Goal: Information Seeking & Learning: Find specific fact

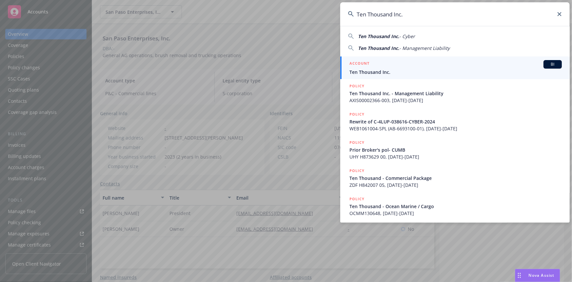
type input "Ten Thousand Inc."
click at [357, 64] on h5 "ACCOUNT" at bounding box center [360, 64] width 20 height 8
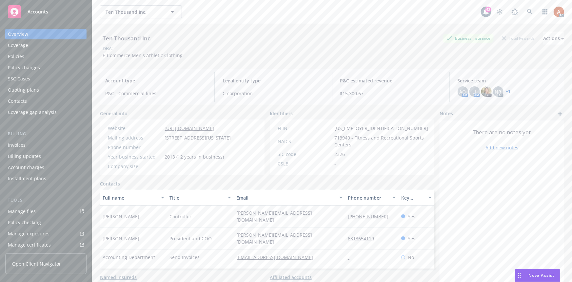
click at [15, 57] on div "Policies" at bounding box center [16, 56] width 16 height 10
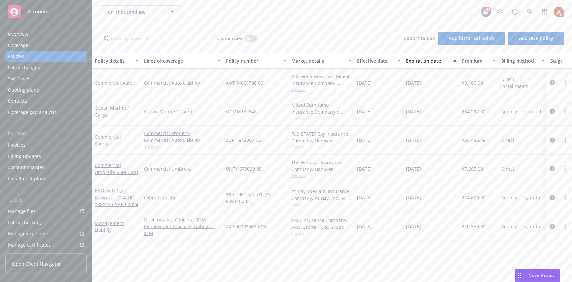
click at [151, 147] on link "1 more" at bounding box center [182, 146] width 77 height 7
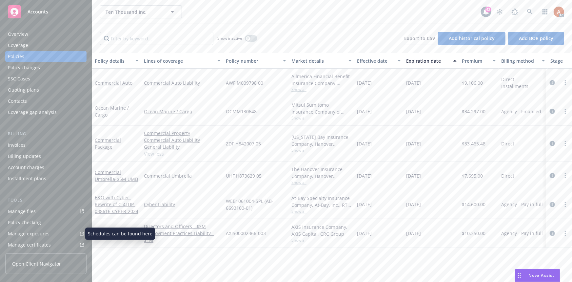
click at [35, 235] on div "Manage exposures" at bounding box center [29, 233] width 42 height 10
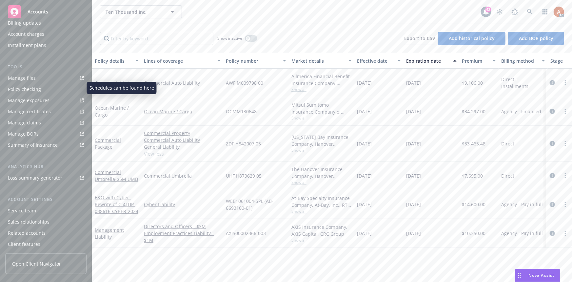
scroll to position [145, 0]
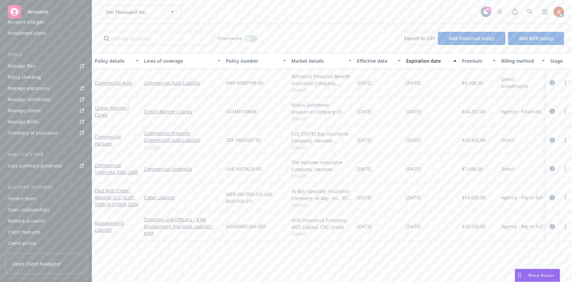
click at [21, 199] on div "Service team" at bounding box center [22, 198] width 28 height 10
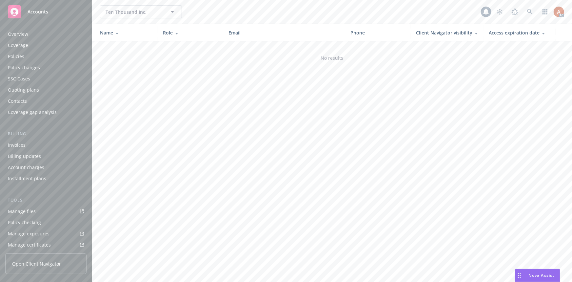
scroll to position [145, 0]
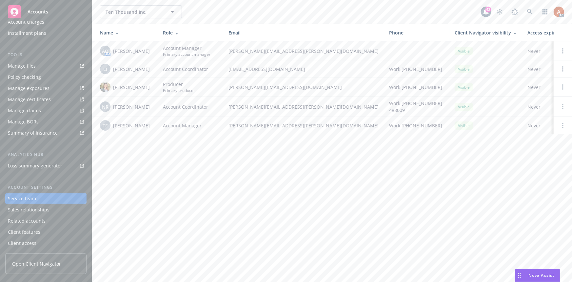
drag, startPoint x: 113, startPoint y: 51, endPoint x: 147, endPoint y: 123, distance: 78.9
click at [147, 123] on tbody "AO AM [PERSON_NAME] Account Manager Primary account manager [PERSON_NAME][EMAIL…" at bounding box center [352, 87] width 521 height 93
copy tbody "[PERSON_NAME] Account Manager Primary account manager [PERSON_NAME][EMAIL_ADDRE…"
click at [118, 84] on span "Michelle Landver" at bounding box center [131, 87] width 37 height 7
drag, startPoint x: 121, startPoint y: 87, endPoint x: 182, endPoint y: 89, distance: 61.4
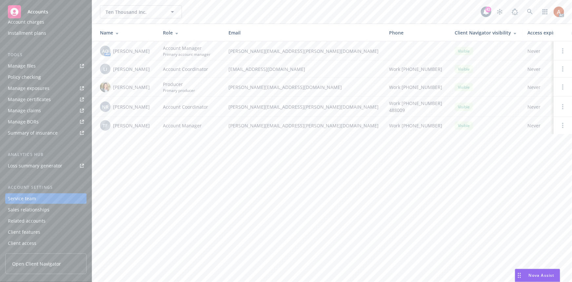
click at [121, 87] on span "Michelle Landver" at bounding box center [131, 87] width 37 height 7
click at [530, 11] on icon at bounding box center [530, 12] width 6 height 6
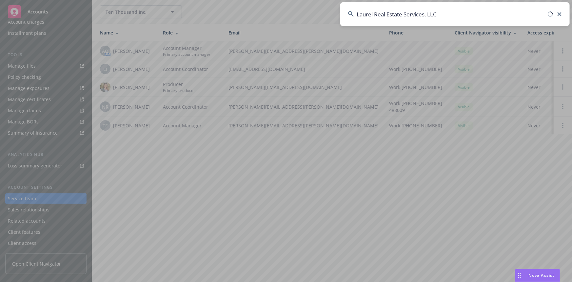
type input "Laurel Real Estate Services, LLC"
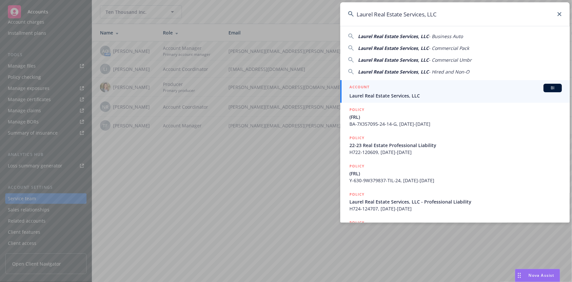
click at [361, 86] on h5 "ACCOUNT" at bounding box center [360, 88] width 20 height 8
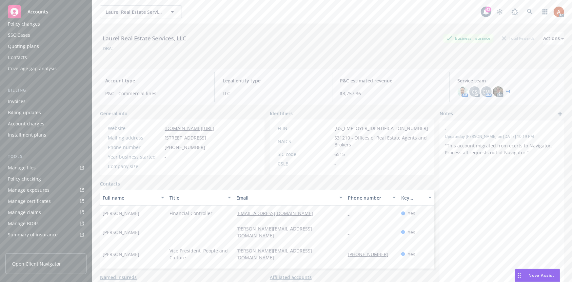
scroll to position [145, 0]
click at [31, 200] on div "Service team" at bounding box center [22, 198] width 28 height 10
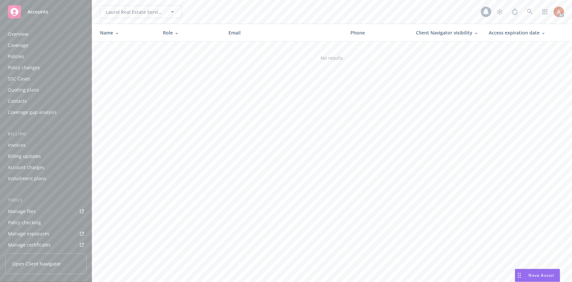
scroll to position [145, 0]
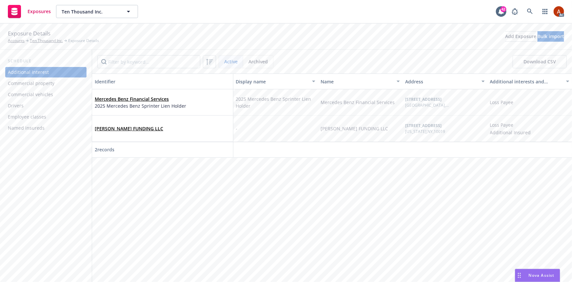
click at [34, 86] on div "Commercial property" at bounding box center [31, 83] width 47 height 10
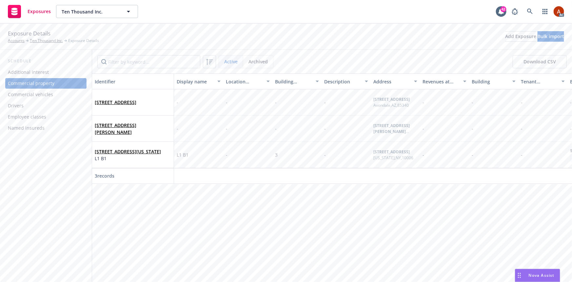
click at [36, 95] on div "Commercial vehicles" at bounding box center [30, 94] width 45 height 10
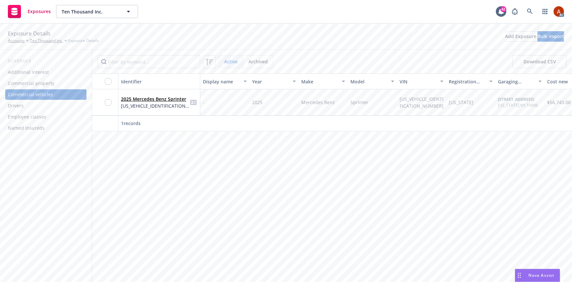
click at [23, 112] on div "Employee classes" at bounding box center [27, 117] width 38 height 10
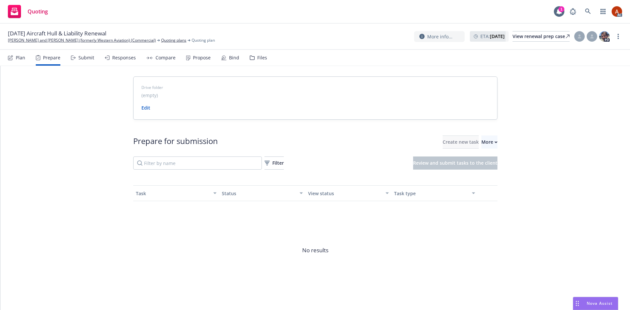
click at [472, 173] on span "Prepare applications in Indio" at bounding box center [514, 172] width 114 height 6
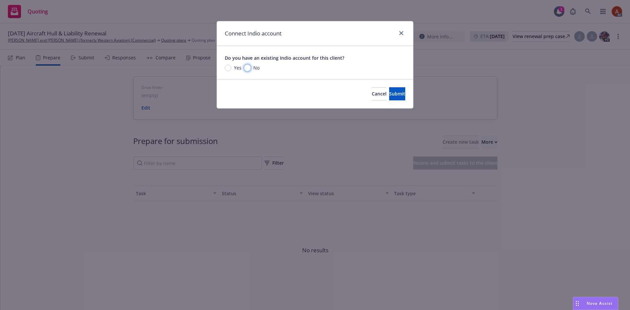
click at [249, 68] on input "No" at bounding box center [247, 68] width 7 height 7
radio input "true"
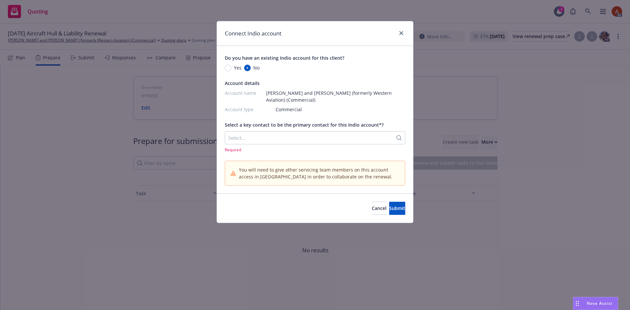
click at [257, 138] on div at bounding box center [308, 138] width 161 height 8
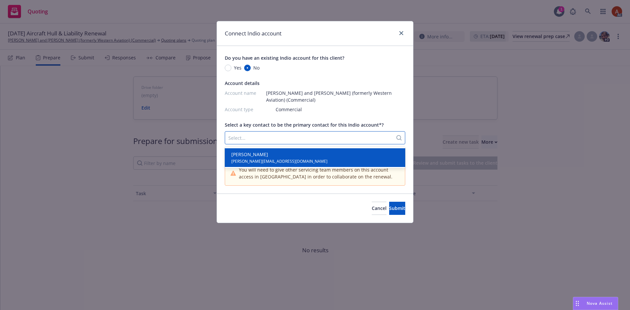
click at [270, 158] on div "Joseph Fisher joe@itsafisher.com" at bounding box center [315, 157] width 173 height 13
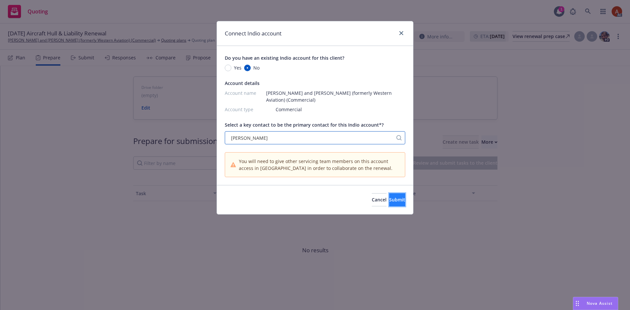
click at [389, 198] on span "Submit" at bounding box center [397, 199] width 16 height 6
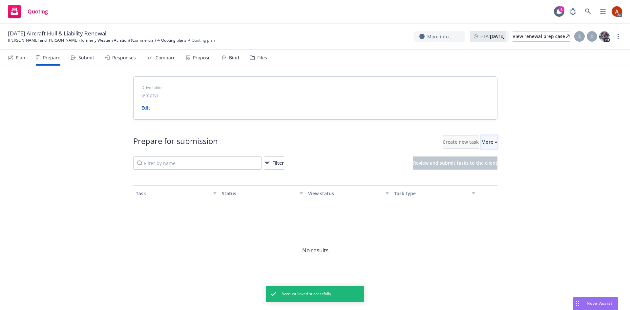
click at [494, 142] on icon "button" at bounding box center [495, 142] width 3 height 2
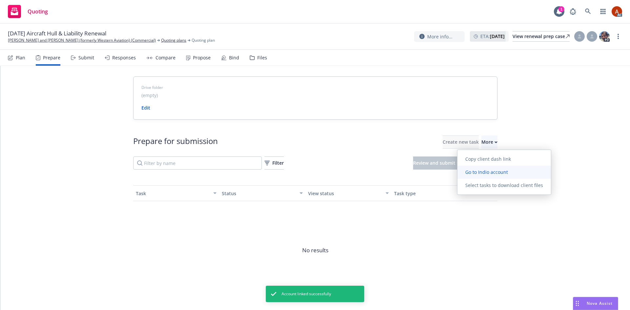
click at [479, 174] on span "Go to Indio account" at bounding box center [486, 172] width 58 height 6
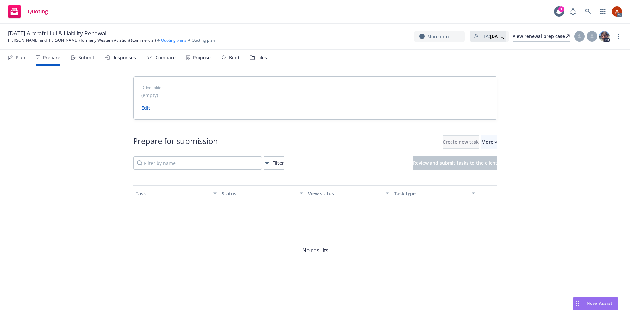
click at [185, 41] on link "Quoting plans" at bounding box center [173, 40] width 25 height 6
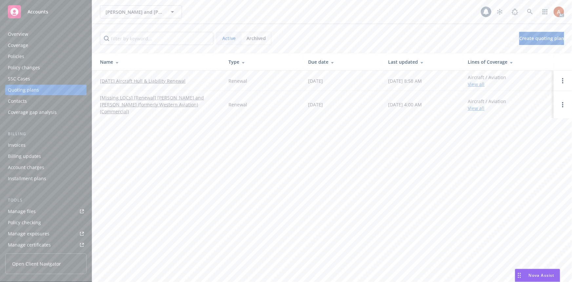
scroll to position [145, 0]
click at [16, 200] on div "Service team" at bounding box center [22, 198] width 28 height 10
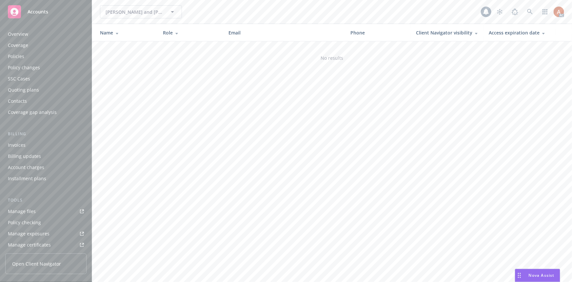
scroll to position [145, 0]
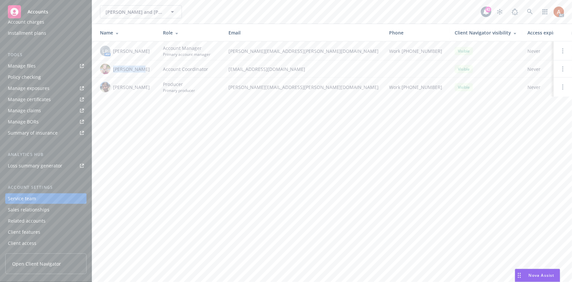
drag, startPoint x: 113, startPoint y: 70, endPoint x: 144, endPoint y: 70, distance: 30.8
click at [144, 70] on div "Samara Chao" at bounding box center [126, 69] width 52 height 10
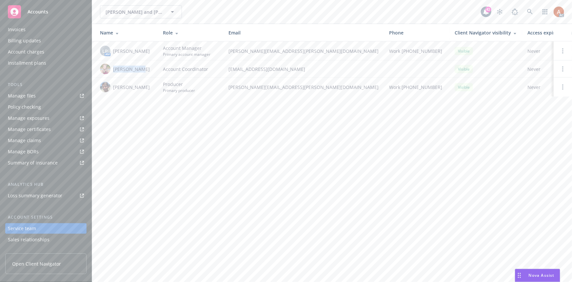
drag, startPoint x: 112, startPoint y: 50, endPoint x: 154, endPoint y: 52, distance: 41.7
click at [154, 52] on td "LP AM Linsey Piotrowski" at bounding box center [125, 50] width 66 height 19
copy span "Linsey Piotrowski"
drag, startPoint x: 112, startPoint y: 86, endPoint x: 138, endPoint y: 87, distance: 26.3
click at [138, 87] on div "Scott Gault" at bounding box center [126, 87] width 52 height 10
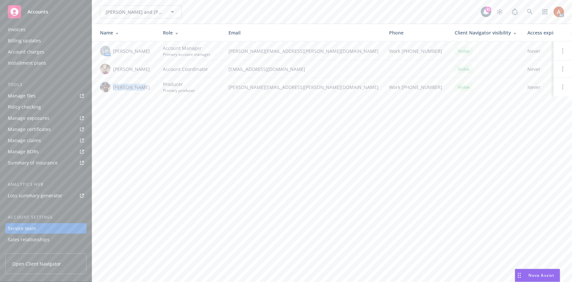
copy span "Scott Gault"
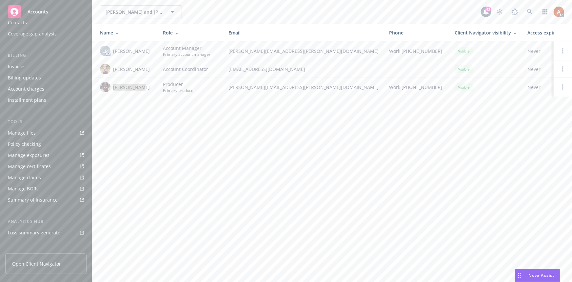
scroll to position [0, 0]
click at [32, 92] on div "Quoting plans" at bounding box center [23, 90] width 31 height 10
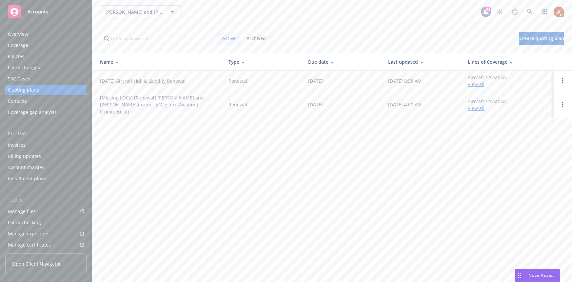
drag, startPoint x: 96, startPoint y: 81, endPoint x: 199, endPoint y: 80, distance: 102.3
click at [199, 80] on td "09/15/25 Aircraft Hull & Liability Renewal" at bounding box center [157, 81] width 131 height 20
copy link "09/15/25 Aircraft Hull & Liability Renewal"
click at [19, 59] on div "Policies" at bounding box center [16, 56] width 16 height 10
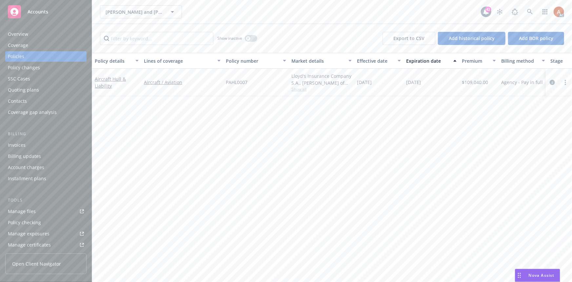
click at [26, 91] on div "Quoting plans" at bounding box center [23, 90] width 31 height 10
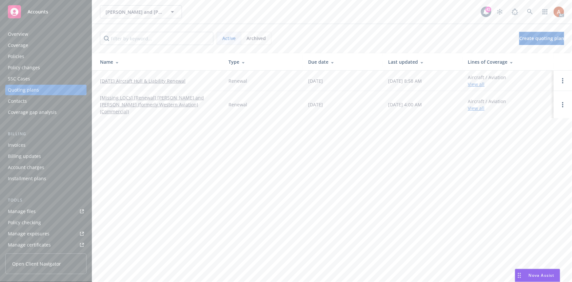
drag, startPoint x: 148, startPoint y: 81, endPoint x: 212, endPoint y: 83, distance: 63.6
click at [212, 83] on td "09/15/25 Aircraft Hull & Liability Renewal" at bounding box center [157, 81] width 131 height 20
copy link "09/15/25 Aircraft Hull & Liability Renewal"
click at [16, 35] on div "Overview" at bounding box center [18, 34] width 20 height 10
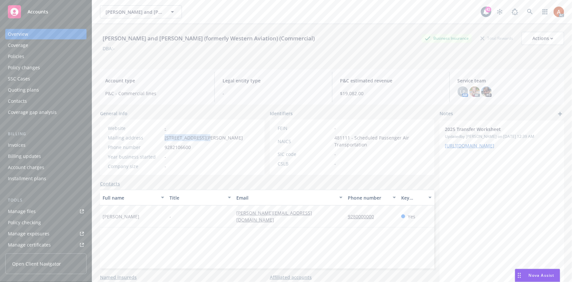
drag, startPoint x: 163, startPoint y: 138, endPoint x: 205, endPoint y: 138, distance: 42.6
click at [205, 138] on div "Mailing address 4072 San Juan Blvd, Anacortes, WA, 98221" at bounding box center [175, 137] width 140 height 7
click at [216, 138] on span "4072 San Juan Blvd, Anacortes, WA, 98221" at bounding box center [204, 137] width 78 height 7
copy span "Anacortes"
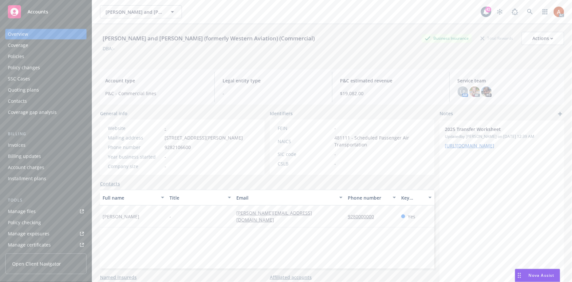
click at [236, 139] on span "4072 San Juan Blvd, Anacortes, WA, 98221" at bounding box center [204, 137] width 78 height 7
copy span "WA"
click at [243, 137] on span "4072 San Juan Blvd, Anacortes, WA, 98221" at bounding box center [204, 137] width 78 height 7
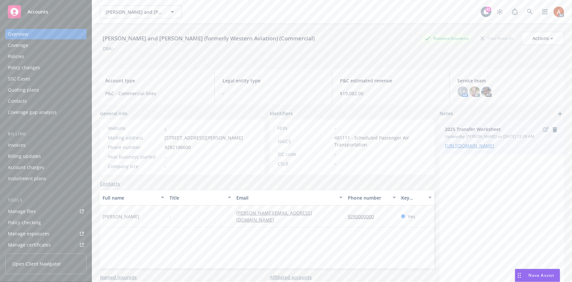
copy span "98221"
click at [25, 57] on div "Policies" at bounding box center [46, 56] width 76 height 10
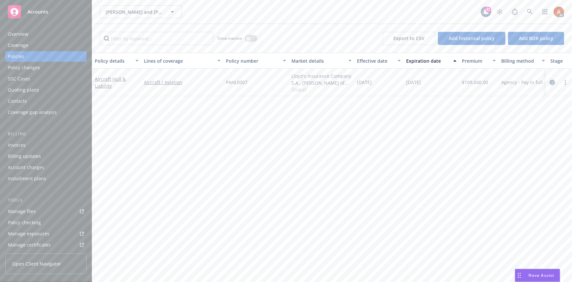
click at [551, 80] on icon "circleInformation" at bounding box center [552, 82] width 5 height 5
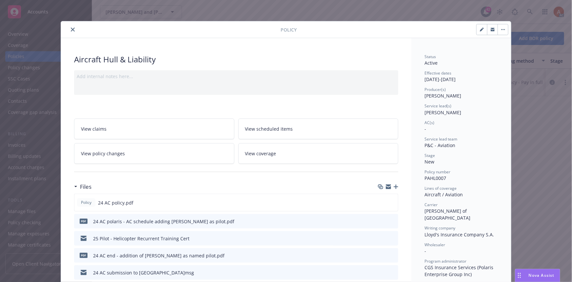
scroll to position [89, 0]
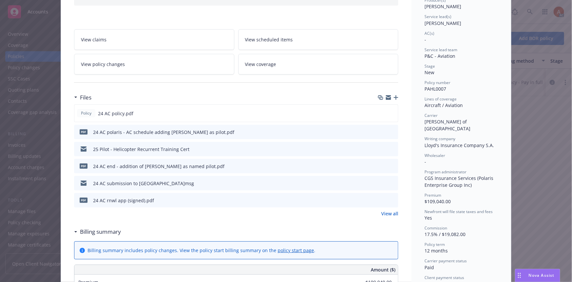
click at [387, 212] on link "View all" at bounding box center [389, 213] width 17 height 7
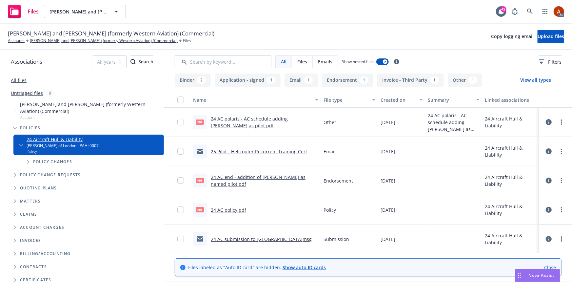
click at [254, 81] on button "Application - signed 1" at bounding box center [248, 79] width 66 height 13
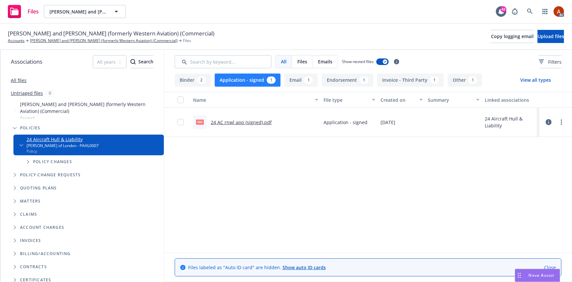
click at [244, 121] on link "24 AC rnwl app (signed).pdf" at bounding box center [241, 122] width 61 height 6
click at [248, 84] on button "Application - signed 1" at bounding box center [248, 79] width 66 height 13
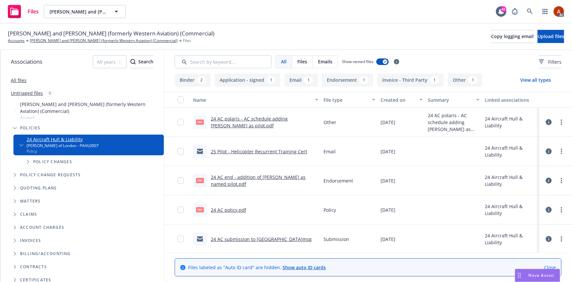
click at [341, 87] on div "Binder 2 Application - signed 1 Email 1 Endorsement 1 Invoice - Third Party 1 O…" at bounding box center [368, 177] width 408 height 208
click at [349, 80] on button "Endorsement 1" at bounding box center [347, 79] width 51 height 13
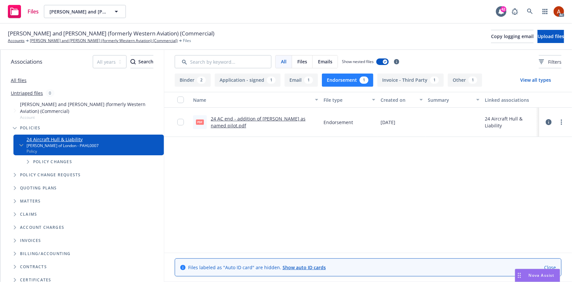
click at [267, 117] on link "24 AC end - addition of Stephen Elop as named pilot.pdf" at bounding box center [258, 121] width 95 height 13
click at [454, 84] on button "Other 1" at bounding box center [465, 79] width 34 height 13
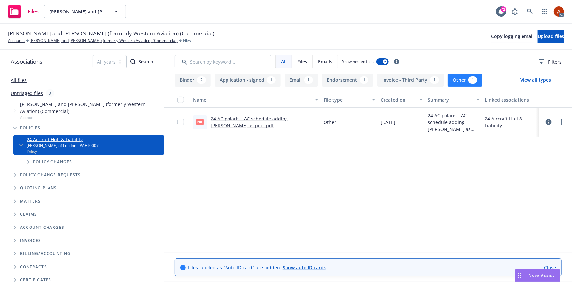
click at [347, 87] on div "Binder 2 Application - signed 1 Email 1 Endorsement 1 Invoice - Third Party 1 O…" at bounding box center [368, 177] width 408 height 208
click at [457, 82] on button "Other 1" at bounding box center [465, 79] width 34 height 13
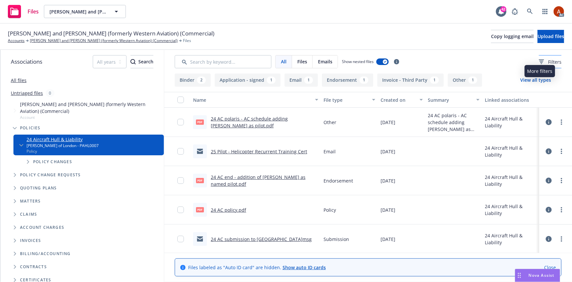
click at [548, 64] on span "Filters" at bounding box center [554, 61] width 13 height 7
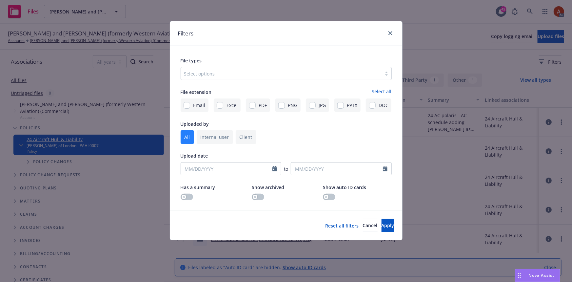
click at [230, 76] on div at bounding box center [281, 74] width 194 height 8
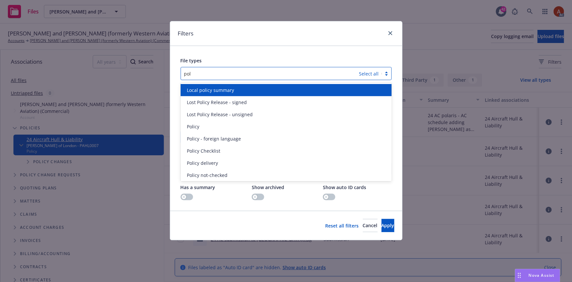
type input "poli"
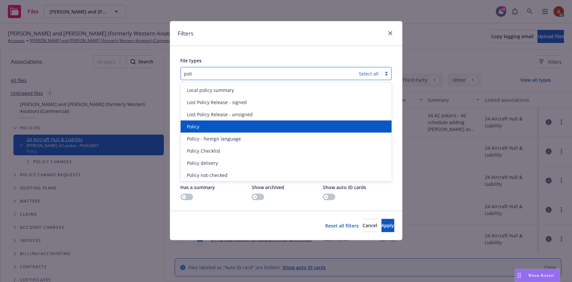
click at [198, 126] on span "Policy" at bounding box center [193, 126] width 12 height 7
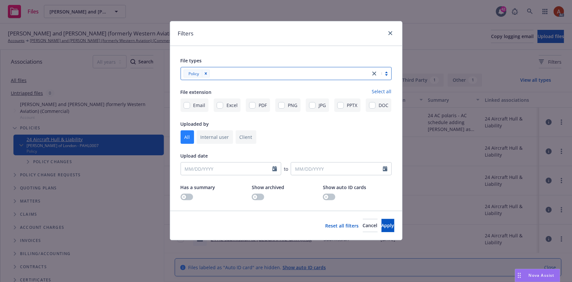
click at [230, 76] on div at bounding box center [289, 74] width 155 height 8
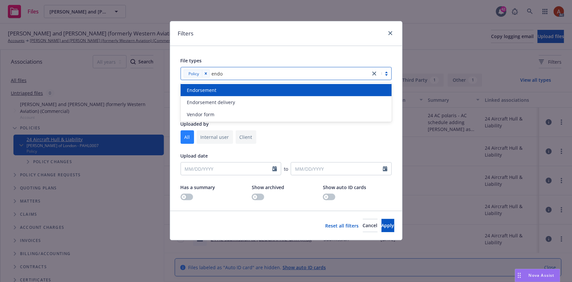
type input "endor"
click at [212, 92] on span "Endorsement" at bounding box center [202, 90] width 30 height 7
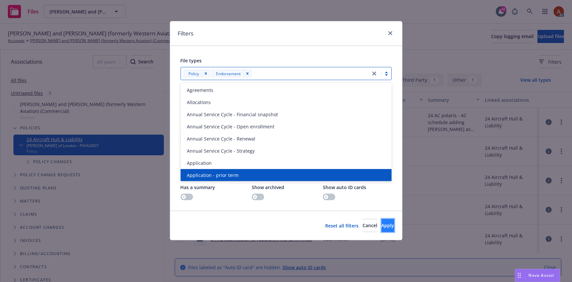
click at [382, 228] on span "Apply" at bounding box center [388, 225] width 13 height 6
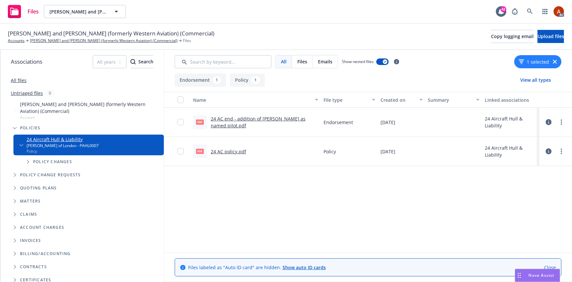
click at [252, 86] on button "Policy 1" at bounding box center [247, 79] width 35 height 13
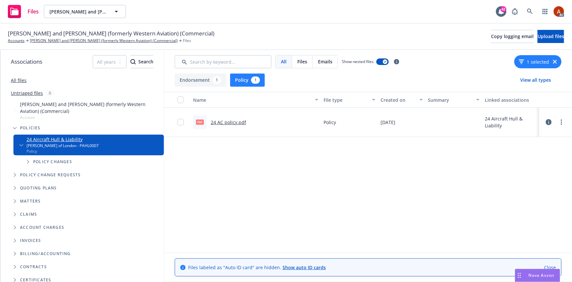
click at [232, 122] on link "24 AC policy.pdf" at bounding box center [228, 122] width 35 height 6
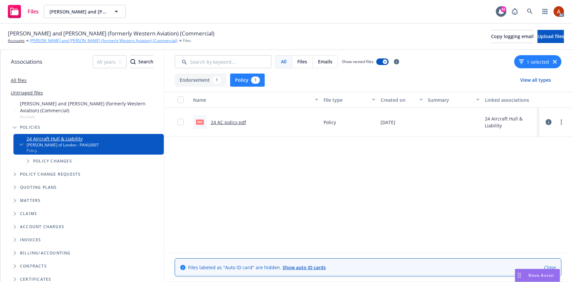
click at [116, 41] on link "Joseph W. Fisher II and Barbara Ann Fisher (formerly Western Aviation) (Commerc…" at bounding box center [104, 41] width 148 height 6
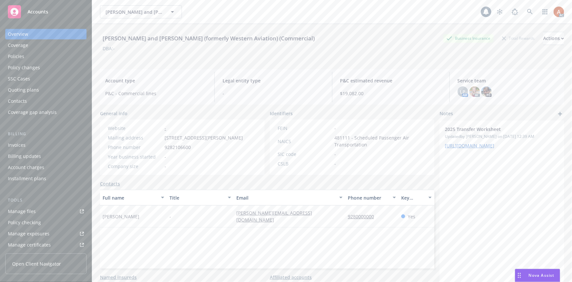
click at [22, 56] on div "Policies" at bounding box center [16, 56] width 16 height 10
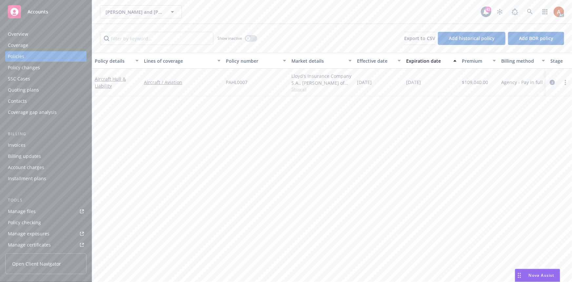
click at [481, 82] on span "$109,040.00" at bounding box center [475, 82] width 26 height 7
copy span "109,040.00"
drag, startPoint x: 318, startPoint y: 118, endPoint x: 329, endPoint y: 106, distance: 16.2
click at [318, 118] on div "Policy details Lines of coverage Policy number Market details Effective date Ex…" at bounding box center [332, 167] width 480 height 229
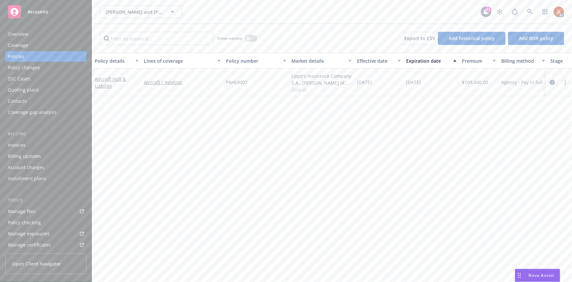
click at [298, 88] on span "Show all" at bounding box center [322, 89] width 60 height 6
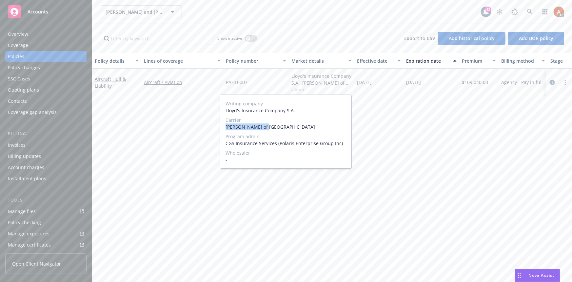
drag, startPoint x: 226, startPoint y: 127, endPoint x: 270, endPoint y: 129, distance: 44.3
click at [269, 129] on div "Writing company Lloyd's Insurance Company S.A. Carrier Lloyd's of London Progra…" at bounding box center [285, 131] width 131 height 73
copy span "Lloyd's of London"
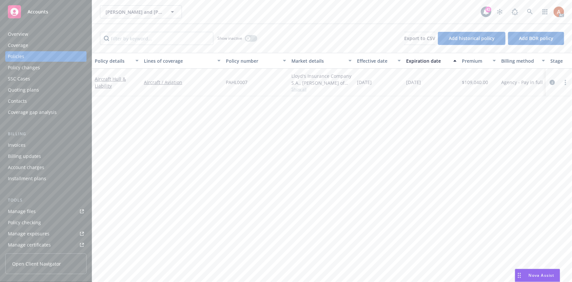
drag, startPoint x: 405, startPoint y: 126, endPoint x: 406, endPoint y: 123, distance: 3.8
click at [405, 127] on div "Policy details Lines of coverage Policy number Market details Effective date Ex…" at bounding box center [332, 167] width 480 height 229
drag, startPoint x: 406, startPoint y: 82, endPoint x: 439, endPoint y: 84, distance: 32.2
click at [439, 84] on div "09/15/2025" at bounding box center [432, 83] width 56 height 28
copy span "09/15/2025"
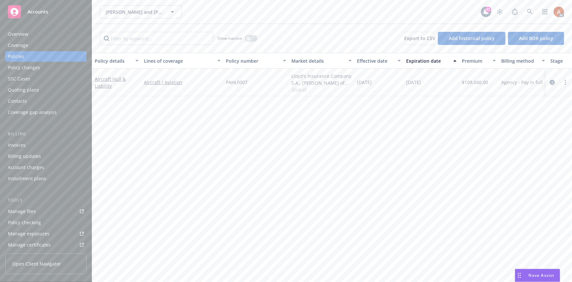
click at [13, 33] on div "Overview" at bounding box center [18, 34] width 20 height 10
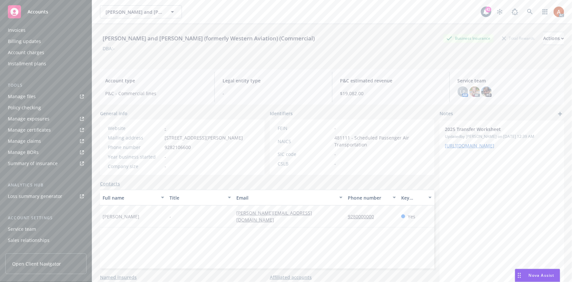
scroll to position [86, 0]
click at [23, 122] on div "Manage files" at bounding box center [22, 125] width 28 height 10
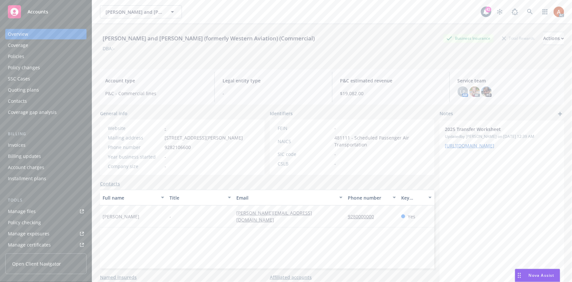
click at [21, 54] on div "Policies" at bounding box center [16, 56] width 16 height 10
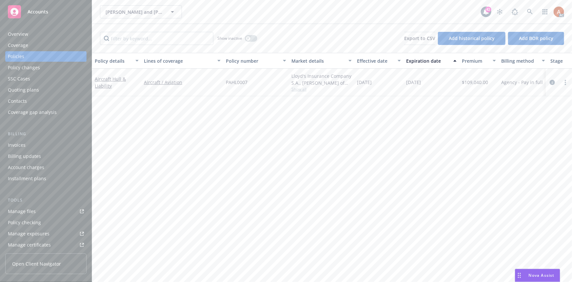
click at [300, 89] on span "Show all" at bounding box center [322, 89] width 60 height 6
click at [250, 40] on button "button" at bounding box center [251, 38] width 12 height 7
click at [17, 34] on div "Overview" at bounding box center [18, 34] width 20 height 10
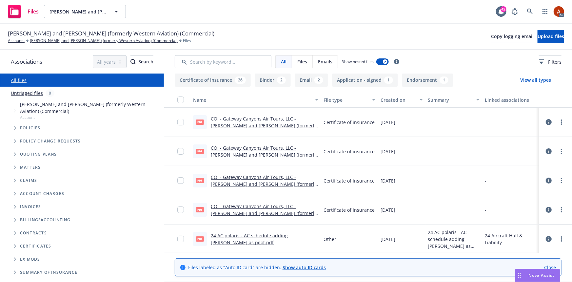
click at [352, 79] on button "Application - signed 1" at bounding box center [365, 79] width 66 height 13
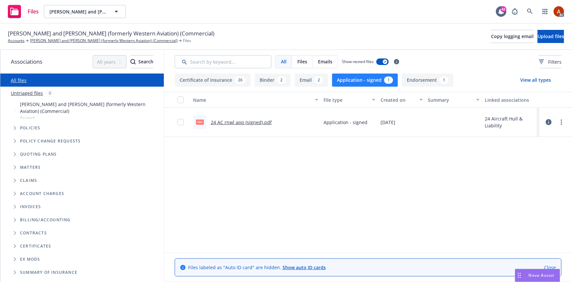
click at [232, 124] on link "24 AC rnwl app (signed).pdf" at bounding box center [241, 122] width 61 height 6
drag, startPoint x: 360, startPoint y: 86, endPoint x: 322, endPoint y: 80, distance: 38.5
click at [360, 86] on button "Application - signed 1" at bounding box center [365, 79] width 66 height 13
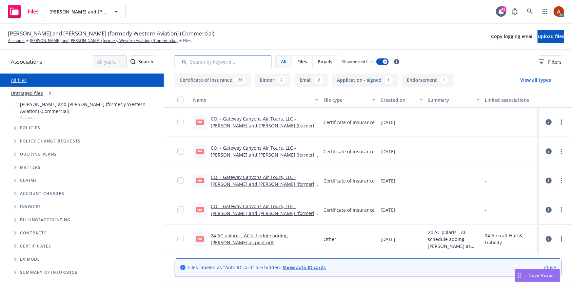
click at [239, 68] on input "Search by keyword..." at bounding box center [223, 61] width 97 height 13
type input "app"
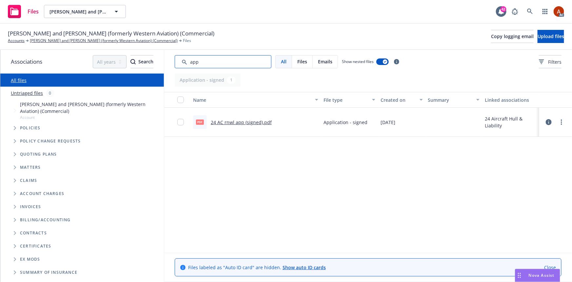
drag, startPoint x: 215, startPoint y: 62, endPoint x: 115, endPoint y: 52, distance: 99.9
click at [115, 52] on div "Associations All years 2027 2026 2025 2024 2023 2022 2021 2020 2019 2018 2017 2…" at bounding box center [286, 166] width 572 height 232
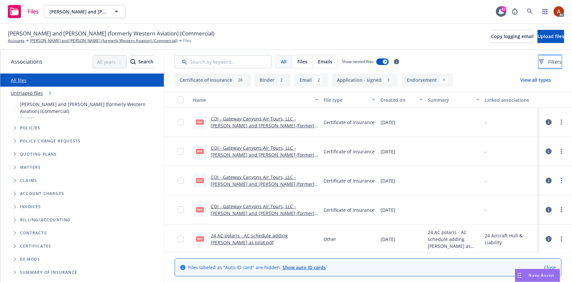
click at [539, 58] on button "Filters" at bounding box center [550, 61] width 23 height 13
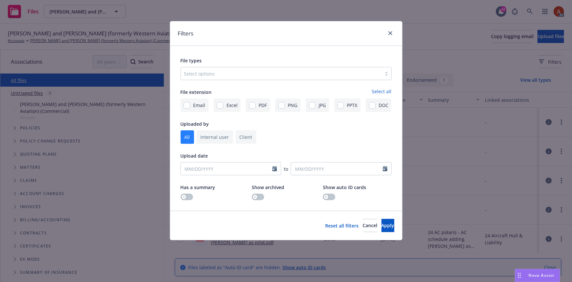
click at [273, 73] on div at bounding box center [281, 74] width 194 height 8
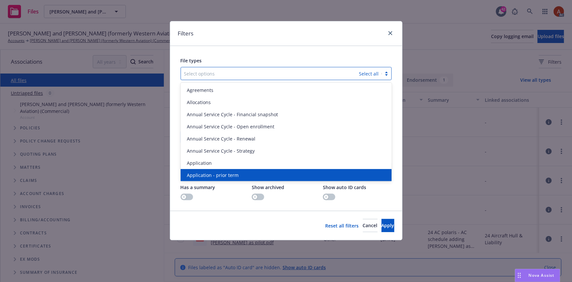
click at [226, 172] on span "Application - prior term" at bounding box center [213, 175] width 52 height 7
click at [226, 172] on span "Application - signed" at bounding box center [209, 175] width 44 height 7
click at [226, 172] on span "Application - unsigned" at bounding box center [212, 175] width 50 height 7
click at [382, 223] on span "Apply" at bounding box center [388, 225] width 13 height 6
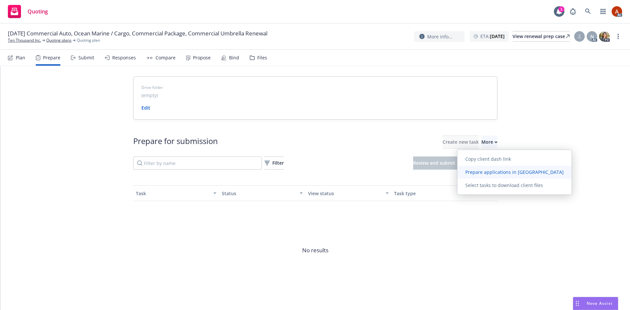
click at [474, 174] on span "Prepare applications in [GEOGRAPHIC_DATA]" at bounding box center [514, 172] width 114 height 6
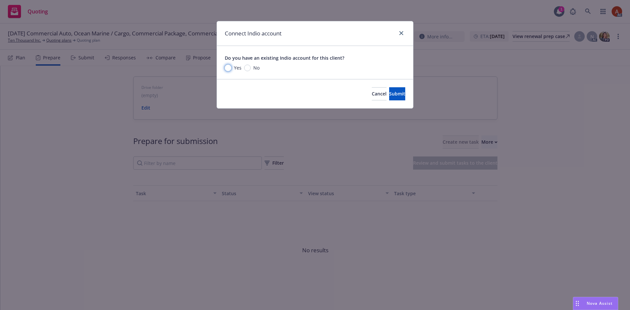
click at [228, 69] on input "Yes" at bounding box center [228, 68] width 7 height 7
radio input "true"
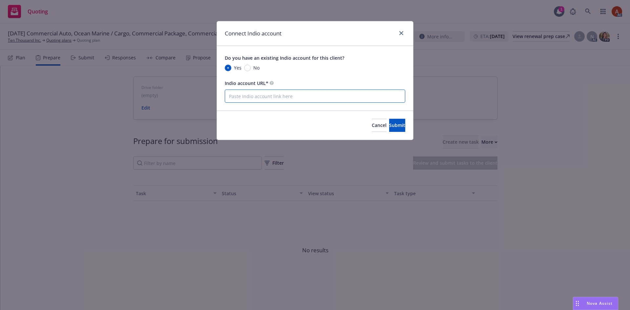
click at [247, 100] on input "Indio account URL*" at bounding box center [315, 96] width 180 height 13
paste input "https://newfront.useindio.com/accounts/3069702/submissions"
type input "https://newfront.useindio.com/accounts/3069702/submissions"
click at [389, 126] on span "Submit" at bounding box center [397, 125] width 16 height 6
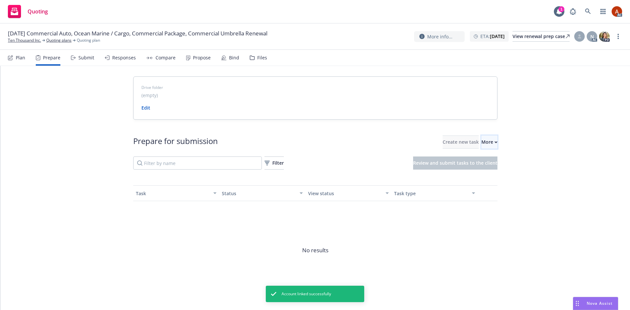
click at [481, 146] on button "More" at bounding box center [489, 141] width 16 height 13
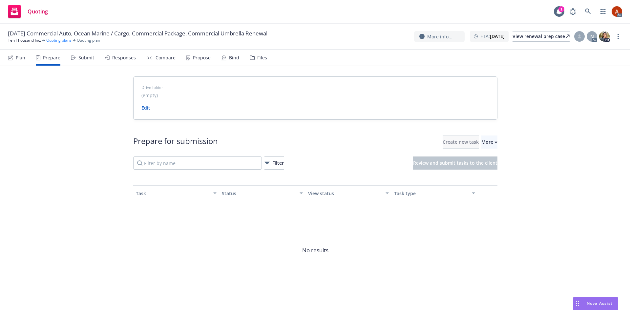
click at [65, 41] on link "Quoting plans" at bounding box center [58, 40] width 25 height 6
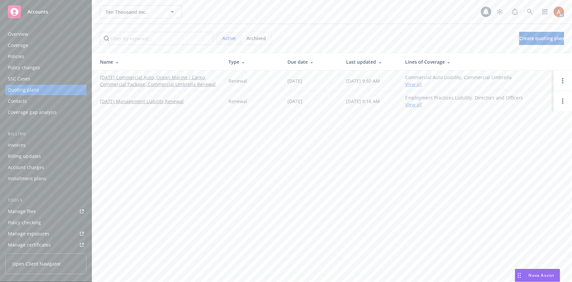
scroll to position [145, 0]
click at [23, 199] on div "Service team" at bounding box center [22, 198] width 28 height 10
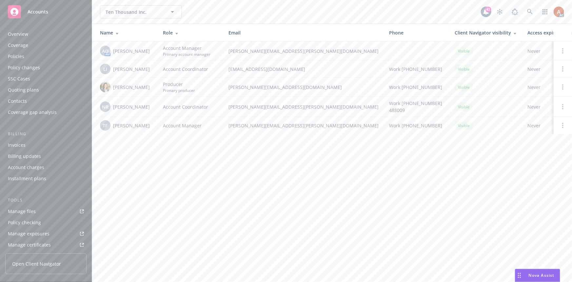
click at [13, 34] on div "Overview" at bounding box center [18, 34] width 20 height 10
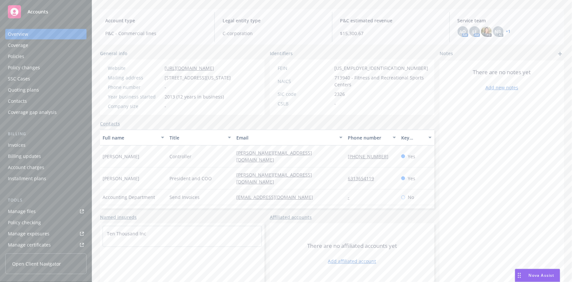
scroll to position [68, 0]
drag, startPoint x: 225, startPoint y: 154, endPoint x: 298, endPoint y: 154, distance: 72.8
click at [298, 154] on div "[PERSON_NAME] Controller [PERSON_NAME][EMAIL_ADDRESS][DOMAIN_NAME] [PHONE_NUMBE…" at bounding box center [267, 155] width 335 height 22
copy div "[PERSON_NAME][EMAIL_ADDRESS][DOMAIN_NAME]"
drag, startPoint x: 229, startPoint y: 167, endPoint x: 291, endPoint y: 172, distance: 62.5
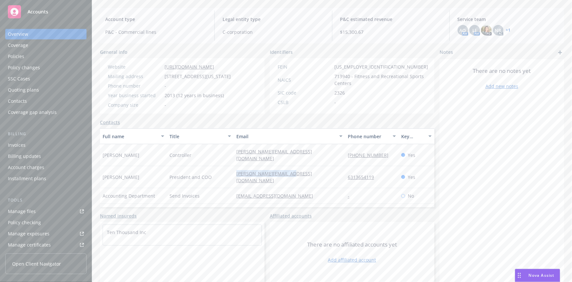
click at [291, 172] on div "[PERSON_NAME] President and [PERSON_NAME] [PERSON_NAME][EMAIL_ADDRESS][DOMAIN_N…" at bounding box center [267, 177] width 335 height 22
copy div "[PERSON_NAME][EMAIL_ADDRESS][DOMAIN_NAME]"
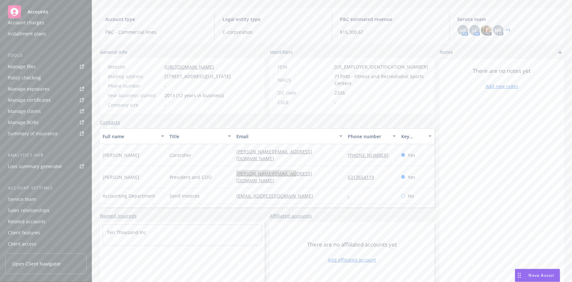
scroll to position [145, 0]
click at [26, 198] on div "Service team" at bounding box center [22, 198] width 28 height 10
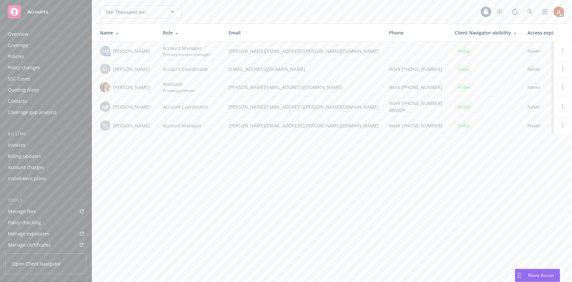
scroll to position [145, 0]
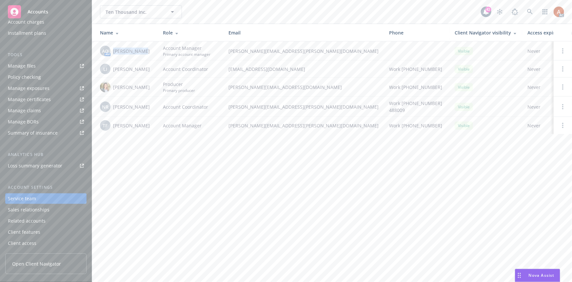
drag, startPoint x: 113, startPoint y: 51, endPoint x: 147, endPoint y: 52, distance: 34.2
click at [147, 52] on div "AO AM [PERSON_NAME]" at bounding box center [126, 51] width 52 height 10
copy span "[PERSON_NAME]"
drag, startPoint x: 113, startPoint y: 68, endPoint x: 147, endPoint y: 70, distance: 34.5
click at [147, 70] on div "LI [PERSON_NAME]" at bounding box center [126, 69] width 52 height 10
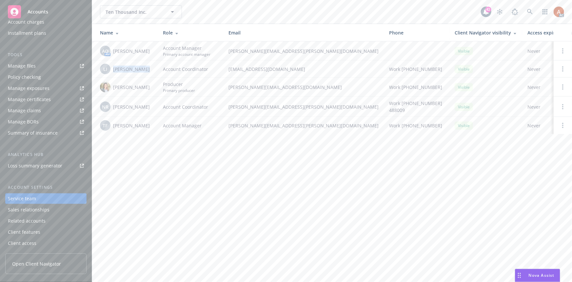
copy span "[PERSON_NAME]"
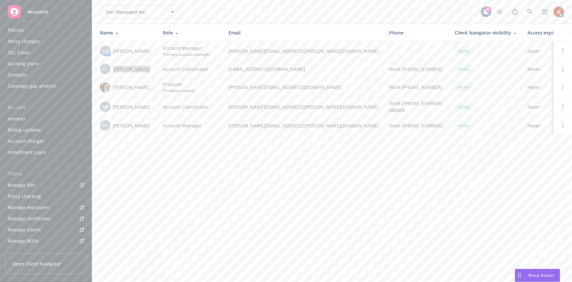
scroll to position [0, 0]
click at [19, 36] on div "Overview" at bounding box center [18, 34] width 20 height 10
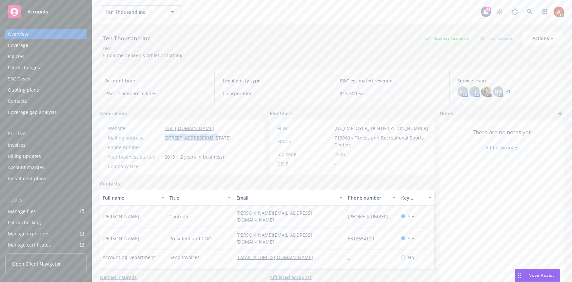
copy span "[STREET_ADDRESS]"
drag, startPoint x: 164, startPoint y: 139, endPoint x: 212, endPoint y: 139, distance: 47.9
click at [212, 139] on div "Mailing address [STREET_ADDRESS][US_STATE]" at bounding box center [169, 137] width 128 height 7
click at [174, 141] on span "[STREET_ADDRESS][US_STATE]" at bounding box center [198, 137] width 66 height 7
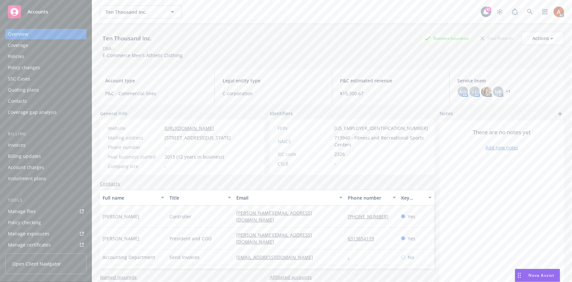
copy span "10006"
click at [341, 135] on span "713940 - Fitness and Recreational Sports Centers" at bounding box center [382, 141] width 94 height 14
copy span "713940"
drag, startPoint x: 335, startPoint y: 129, endPoint x: 392, endPoint y: 127, distance: 57.1
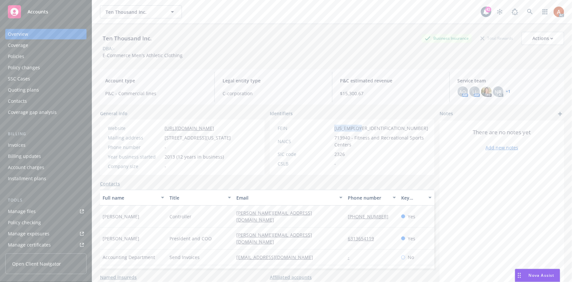
click at [364, 127] on div "FEIN [US_EMPLOYER_IDENTIFICATION_NUMBER]" at bounding box center [353, 128] width 156 height 7
copy span "[US_EMPLOYER_IDENTIFICATION_NUMBER]"
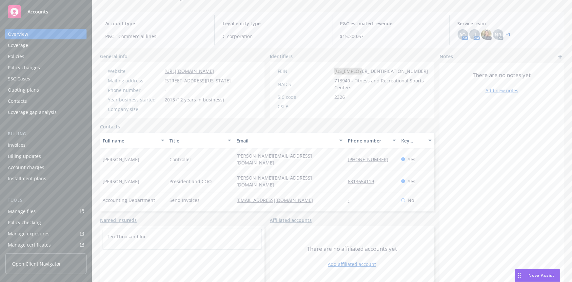
scroll to position [59, 0]
drag, startPoint x: 99, startPoint y: 158, endPoint x: 144, endPoint y: 162, distance: 44.8
click at [144, 162] on div "Ten Thousand Inc. Business Insurance Total Rewards Actions DBA: - E-Commerce Me…" at bounding box center [332, 106] width 480 height 282
copy span "[PERSON_NAME]"
drag, startPoint x: 167, startPoint y: 159, endPoint x: 197, endPoint y: 159, distance: 29.8
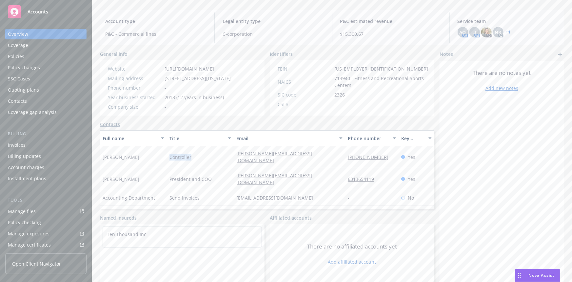
click at [197, 159] on div "Controller" at bounding box center [200, 157] width 67 height 22
copy span "Controller"
click at [226, 160] on div "Controller" at bounding box center [200, 157] width 67 height 22
drag, startPoint x: 232, startPoint y: 160, endPoint x: 299, endPoint y: 157, distance: 67.0
click at [299, 157] on div "[PERSON_NAME] Controller [PERSON_NAME][EMAIL_ADDRESS][DOMAIN_NAME] [PHONE_NUMBE…" at bounding box center [267, 157] width 335 height 22
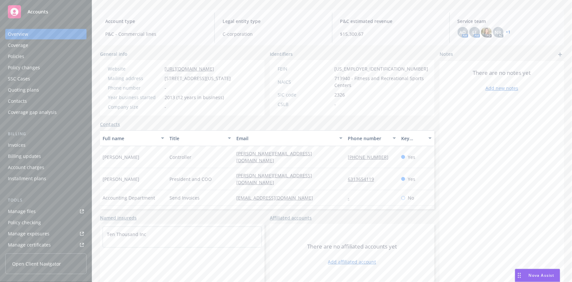
click at [352, 167] on div "917-975-7508" at bounding box center [371, 157] width 53 height 22
drag, startPoint x: 340, startPoint y: 158, endPoint x: 384, endPoint y: 160, distance: 44.0
click at [384, 160] on div "Allison Gurvich Controller allison@tenthousand.cc 917-975-7508 Yes" at bounding box center [267, 157] width 335 height 22
drag, startPoint x: 171, startPoint y: 175, endPoint x: 212, endPoint y: 176, distance: 41.7
click at [212, 176] on div "Lindsay Bressler President and COO lindsay@tenthousand.cc 6313654119 Yes" at bounding box center [267, 179] width 335 height 22
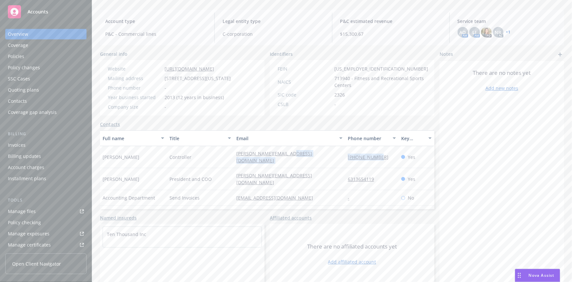
drag, startPoint x: 101, startPoint y: 175, endPoint x: 146, endPoint y: 175, distance: 44.6
click at [146, 175] on div "Lindsay Bressler" at bounding box center [133, 179] width 67 height 22
click at [223, 179] on div "President and COO" at bounding box center [200, 179] width 67 height 22
drag, startPoint x: 231, startPoint y: 174, endPoint x: 309, endPoint y: 176, distance: 78.1
click at [309, 176] on div "Lindsay Bressler President and COO lindsay@tenthousand.cc 6313654119 Yes" at bounding box center [267, 179] width 335 height 22
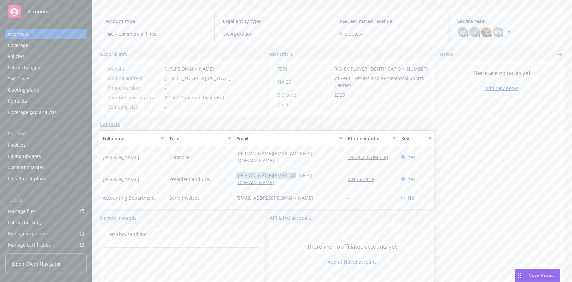
drag, startPoint x: 328, startPoint y: 180, endPoint x: 332, endPoint y: 177, distance: 4.9
click at [328, 180] on div "lindsay@tenthousand.cc" at bounding box center [290, 179] width 112 height 22
drag, startPoint x: 339, startPoint y: 173, endPoint x: 379, endPoint y: 175, distance: 40.4
click at [379, 175] on div "Lindsay Bressler President and COO lindsay@tenthousand.cc 6313654119 Yes" at bounding box center [267, 179] width 335 height 22
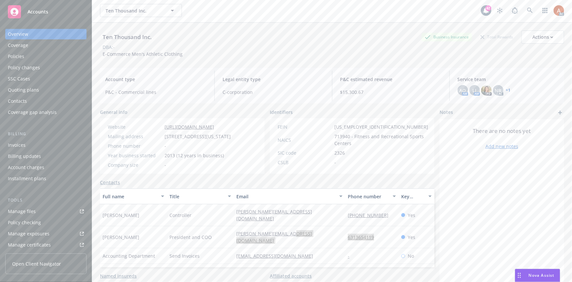
scroll to position [0, 0]
drag, startPoint x: 101, startPoint y: 55, endPoint x: 190, endPoint y: 56, distance: 88.6
click at [190, 56] on div "Ten Thousand Inc. Business Insurance Total Rewards Actions DBA: - E-Commerce Me…" at bounding box center [332, 45] width 464 height 27
click at [15, 52] on div "Policies" at bounding box center [16, 56] width 16 height 10
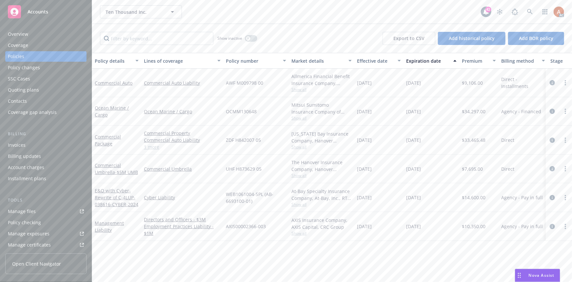
click at [153, 149] on link "1 more" at bounding box center [182, 146] width 77 height 7
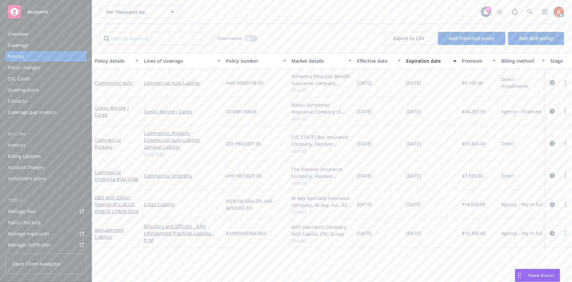
click at [551, 143] on icon "circleInformation" at bounding box center [552, 143] width 5 height 5
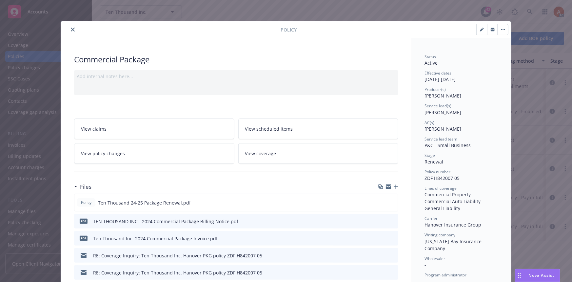
scroll to position [89, 0]
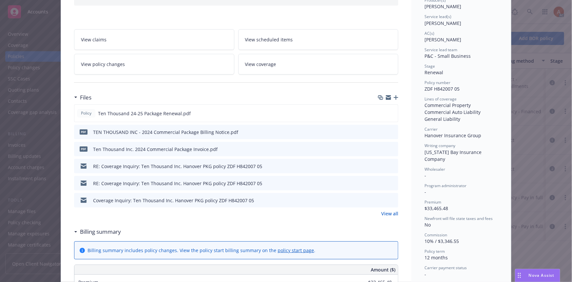
click at [381, 211] on link "View all" at bounding box center [389, 213] width 17 height 7
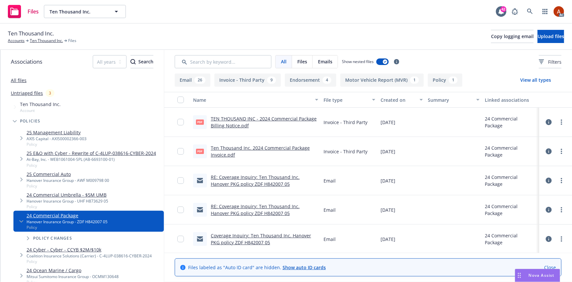
click at [311, 85] on button "Endorsement 4" at bounding box center [310, 79] width 51 height 13
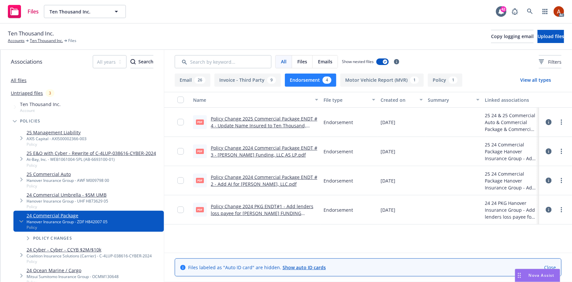
click at [438, 80] on button "Policy 1" at bounding box center [445, 79] width 35 height 13
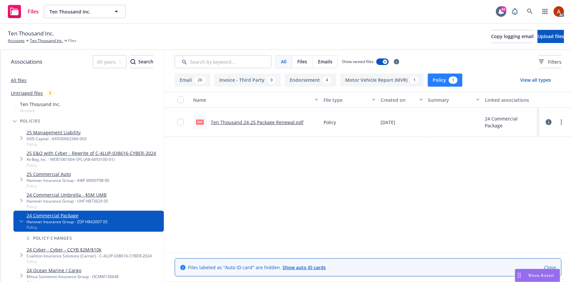
click at [248, 122] on link "Ten Thousand 24-25 Package Renewal.pdf" at bounding box center [257, 122] width 93 height 6
click at [46, 41] on link "Ten Thousand Inc." at bounding box center [46, 41] width 33 height 6
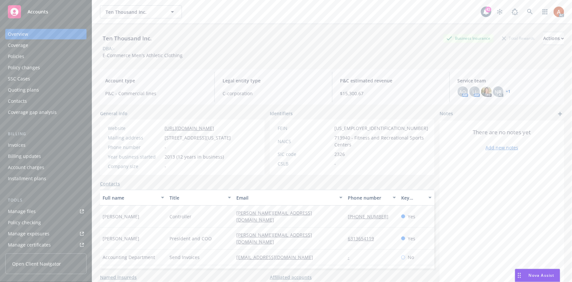
click at [15, 56] on div "Policies" at bounding box center [16, 56] width 16 height 10
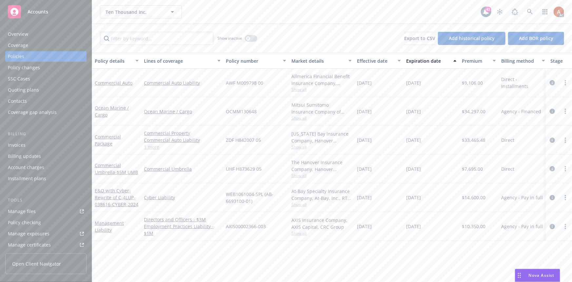
click at [299, 150] on div "[US_STATE] Bay Insurance Company, Hanover Insurance Group Show all" at bounding box center [322, 140] width 66 height 29
click at [147, 146] on link "1 more" at bounding box center [182, 146] width 77 height 7
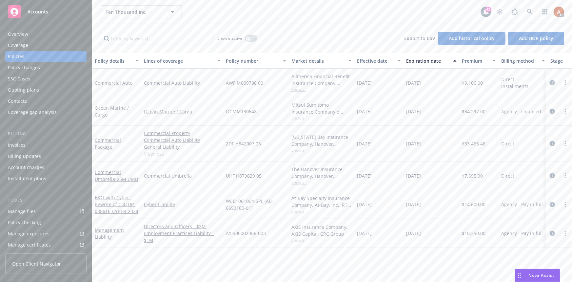
click at [300, 149] on span "Show all" at bounding box center [322, 150] width 60 height 6
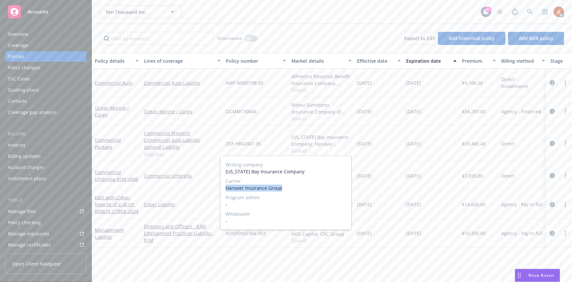
drag, startPoint x: 225, startPoint y: 187, endPoint x: 295, endPoint y: 188, distance: 69.9
click at [295, 188] on div "Writing company [US_STATE] Bay Insurance Company Carrier Hanover Insurance Grou…" at bounding box center [285, 192] width 131 height 73
copy span "Hanover Insurance Group"
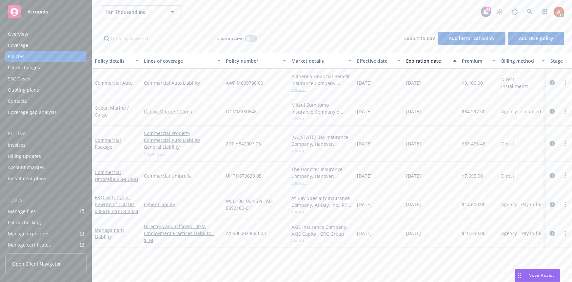
drag, startPoint x: 246, startPoint y: 141, endPoint x: 250, endPoint y: 140, distance: 4.3
click at [246, 141] on span "ZDF H842007 05" at bounding box center [243, 143] width 35 height 7
click at [298, 151] on span "Show all" at bounding box center [322, 150] width 60 height 6
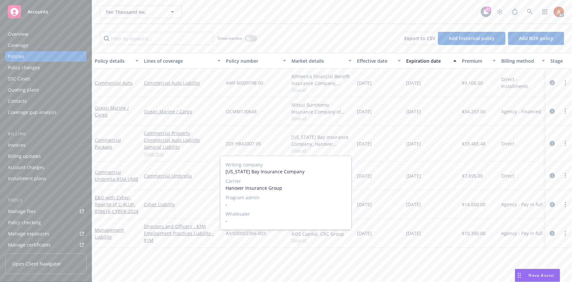
click at [300, 151] on span "Show all" at bounding box center [322, 150] width 60 height 6
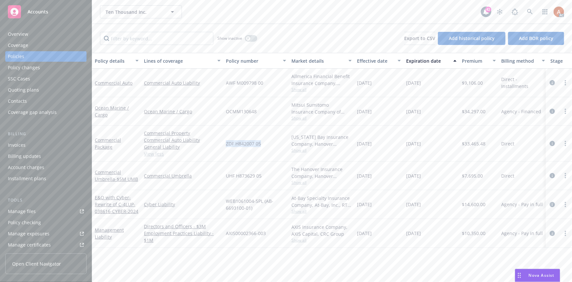
drag, startPoint x: 223, startPoint y: 141, endPoint x: 262, endPoint y: 143, distance: 38.7
click at [262, 143] on div "ZDF H842007 05" at bounding box center [256, 144] width 66 height 36
copy span "ZDF H842007 05"
drag, startPoint x: 356, startPoint y: 140, endPoint x: 382, endPoint y: 141, distance: 25.9
click at [382, 141] on div "11/12/2024" at bounding box center [379, 144] width 49 height 36
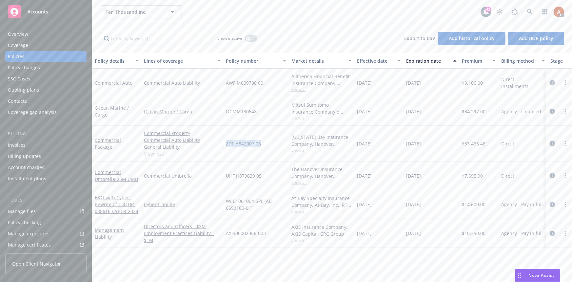
copy span "11/12/2024"
drag, startPoint x: 424, startPoint y: 153, endPoint x: 420, endPoint y: 151, distance: 5.0
click at [424, 153] on div "11/12/2025" at bounding box center [432, 144] width 56 height 36
drag, startPoint x: 415, startPoint y: 143, endPoint x: 436, endPoint y: 144, distance: 20.4
click at [436, 144] on div "[DATE]" at bounding box center [432, 144] width 56 height 36
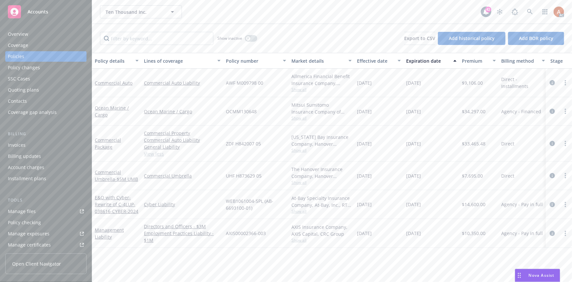
copy span "[DATE]"
click at [459, 152] on div "[DATE]" at bounding box center [432, 144] width 56 height 36
click at [472, 145] on span "$33,465.48" at bounding box center [474, 143] width 24 height 7
copy span "33,465.48"
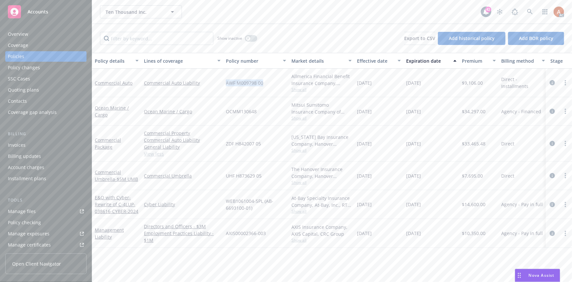
drag, startPoint x: 230, startPoint y: 82, endPoint x: 275, endPoint y: 85, distance: 45.1
click at [275, 85] on div "AWF M009798 00" at bounding box center [256, 83] width 66 height 29
copy span "AWF M009798 00"
click at [302, 89] on span "Show all" at bounding box center [322, 90] width 60 height 6
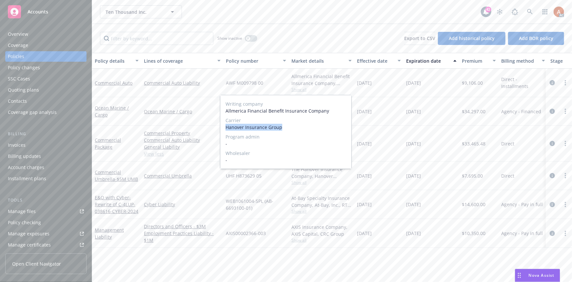
drag, startPoint x: 226, startPoint y: 128, endPoint x: 292, endPoint y: 128, distance: 65.3
click at [292, 128] on span "Hanover Insurance Group" at bounding box center [286, 127] width 121 height 7
copy span "Hanover Insurance Group"
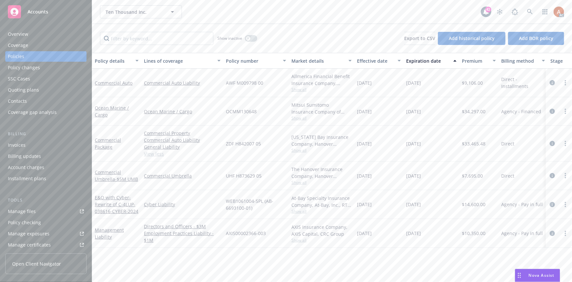
click at [469, 81] on span "$9,106.00" at bounding box center [472, 82] width 21 height 7
copy span "9,106.00"
drag, startPoint x: 358, startPoint y: 83, endPoint x: 387, endPoint y: 82, distance: 29.2
click at [387, 82] on div "[DATE]" at bounding box center [379, 83] width 49 height 29
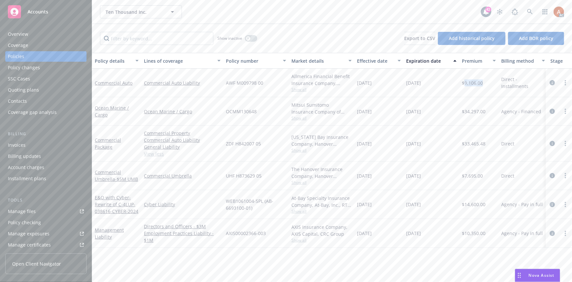
copy span "[DATE]"
drag, startPoint x: 407, startPoint y: 82, endPoint x: 434, endPoint y: 83, distance: 27.6
click at [434, 83] on div "[DATE]" at bounding box center [432, 83] width 56 height 29
copy span "[DATE]"
drag, startPoint x: 226, startPoint y: 175, endPoint x: 269, endPoint y: 174, distance: 43.3
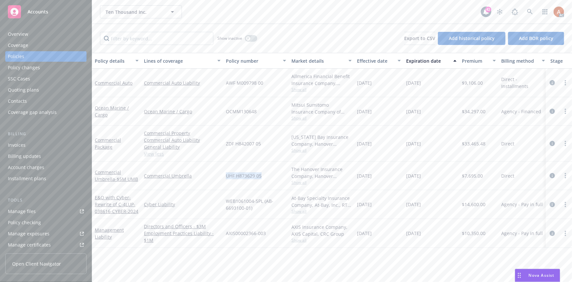
click at [269, 174] on div "UHF H873629 05" at bounding box center [256, 175] width 66 height 29
click at [279, 183] on div "UHF H873629 05" at bounding box center [256, 175] width 66 height 29
drag, startPoint x: 146, startPoint y: 172, endPoint x: 192, endPoint y: 177, distance: 46.8
click at [192, 177] on div "Commercial Umbrella - $5M UMB Commercial Umbrella UHF H873629 05 The Hanover In…" at bounding box center [408, 175] width 633 height 29
click at [300, 183] on span "Show all" at bounding box center [322, 182] width 60 height 6
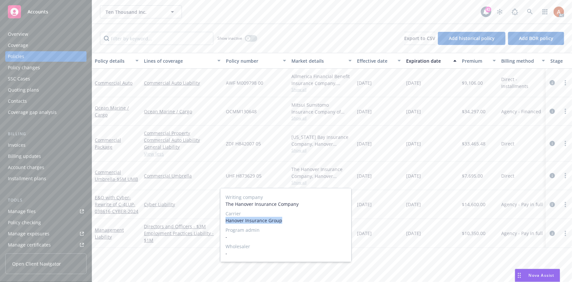
drag, startPoint x: 226, startPoint y: 221, endPoint x: 296, endPoint y: 220, distance: 70.2
click at [296, 220] on span "Hanover Insurance Group" at bounding box center [286, 220] width 121 height 7
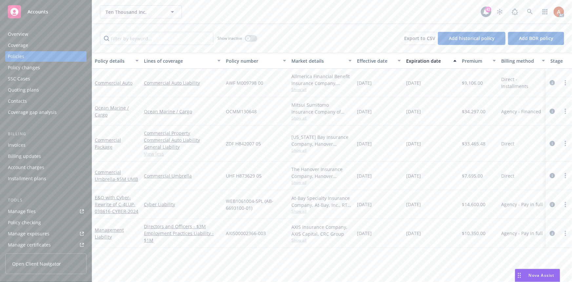
click at [470, 175] on span "$7,695.00" at bounding box center [472, 175] width 21 height 7
drag, startPoint x: 360, startPoint y: 176, endPoint x: 383, endPoint y: 176, distance: 22.6
click at [383, 176] on div "[DATE]" at bounding box center [379, 175] width 49 height 29
click at [407, 187] on div "[DATE]" at bounding box center [432, 175] width 56 height 29
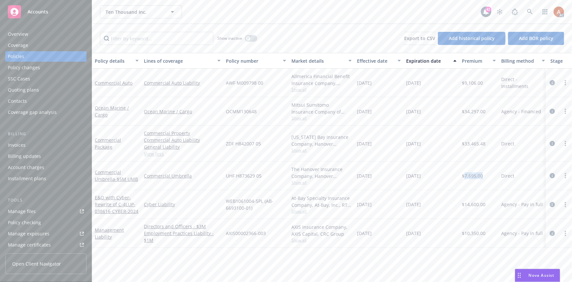
drag, startPoint x: 407, startPoint y: 175, endPoint x: 442, endPoint y: 175, distance: 35.4
click at [434, 176] on div "[DATE]" at bounding box center [432, 175] width 56 height 29
click at [250, 37] on div "button" at bounding box center [248, 38] width 5 height 5
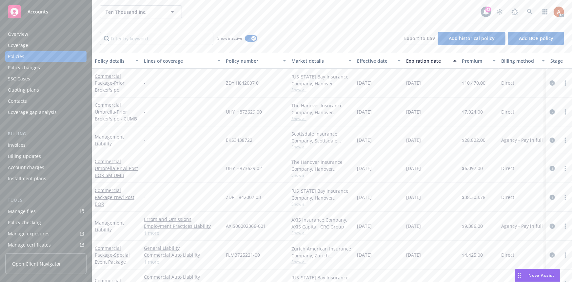
click at [370, 62] on div "Effective date" at bounding box center [375, 60] width 37 height 7
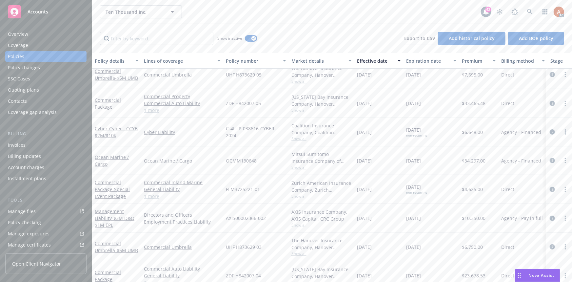
scroll to position [119, 0]
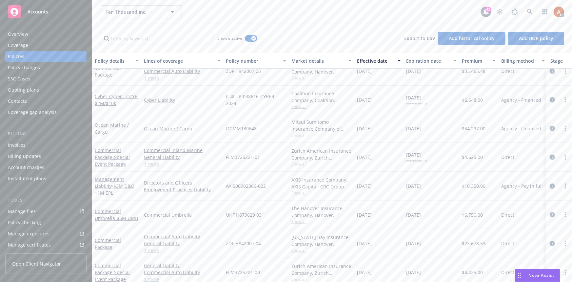
click at [152, 164] on link "1 more" at bounding box center [182, 163] width 77 height 7
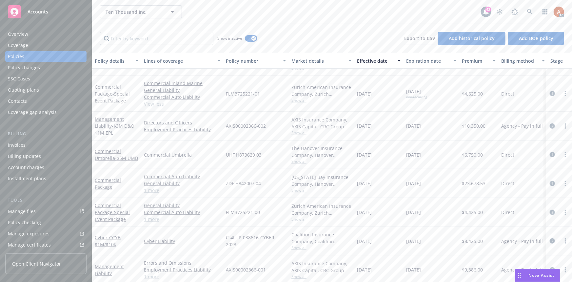
scroll to position [209, 0]
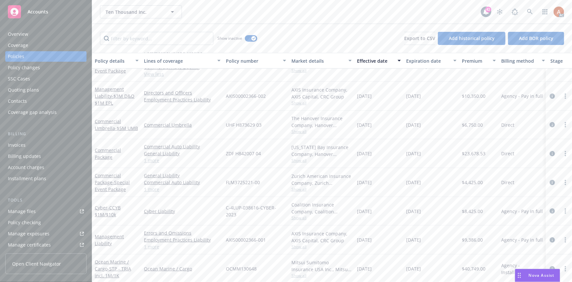
click at [304, 161] on span "Show all" at bounding box center [322, 160] width 60 height 6
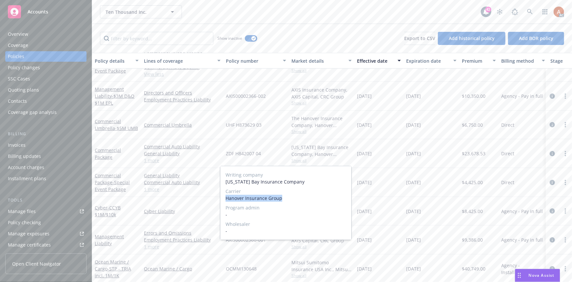
drag, startPoint x: 226, startPoint y: 198, endPoint x: 286, endPoint y: 201, distance: 60.7
click at [286, 201] on span "Hanover Insurance Group" at bounding box center [286, 198] width 121 height 7
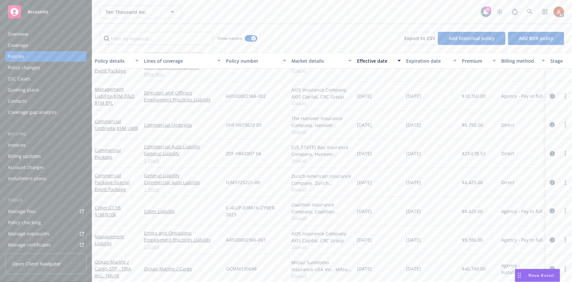
click at [362, 171] on div "07/25/2023" at bounding box center [379, 182] width 49 height 29
drag, startPoint x: 225, startPoint y: 151, endPoint x: 264, endPoint y: 152, distance: 39.0
click at [264, 152] on div "ZDF H842007 04" at bounding box center [256, 153] width 66 height 29
click at [468, 153] on span "$23,678.53" at bounding box center [474, 153] width 24 height 7
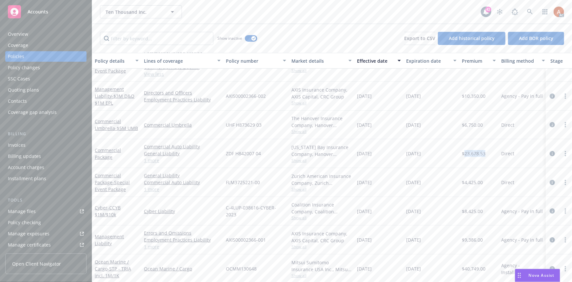
drag, startPoint x: 358, startPoint y: 152, endPoint x: 385, endPoint y: 153, distance: 27.2
click at [385, 153] on div "11/12/2023" at bounding box center [379, 153] width 49 height 29
click at [413, 157] on div "11/12/2024" at bounding box center [432, 153] width 56 height 29
drag, startPoint x: 409, startPoint y: 154, endPoint x: 433, endPoint y: 155, distance: 24.3
click at [433, 155] on div "11/12/2024" at bounding box center [432, 153] width 56 height 29
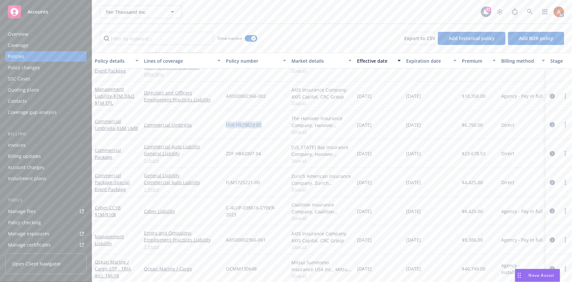
drag, startPoint x: 226, startPoint y: 123, endPoint x: 262, endPoint y: 123, distance: 36.1
click at [262, 123] on div "UHF H873629 03" at bounding box center [256, 125] width 66 height 29
click at [298, 130] on span "Show all" at bounding box center [322, 132] width 60 height 6
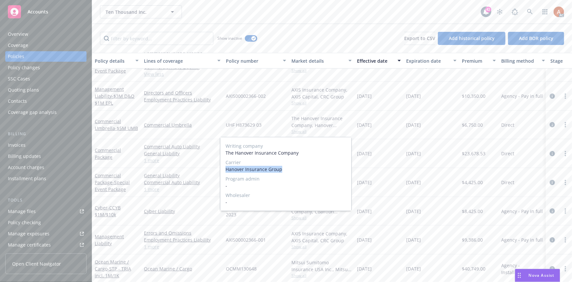
drag, startPoint x: 226, startPoint y: 170, endPoint x: 285, endPoint y: 171, distance: 58.7
click at [285, 171] on div "Writing company The Hanover Insurance Company Carrier Hanover Insurance Group P…" at bounding box center [285, 173] width 131 height 73
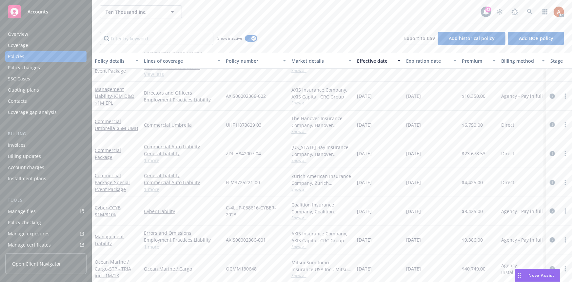
click at [268, 118] on div "UHF H873629 03" at bounding box center [256, 125] width 66 height 29
click at [468, 124] on span "$6,750.00" at bounding box center [472, 124] width 21 height 7
drag, startPoint x: 358, startPoint y: 125, endPoint x: 398, endPoint y: 125, distance: 40.0
click at [385, 126] on div "11/12/2023" at bounding box center [379, 125] width 49 height 29
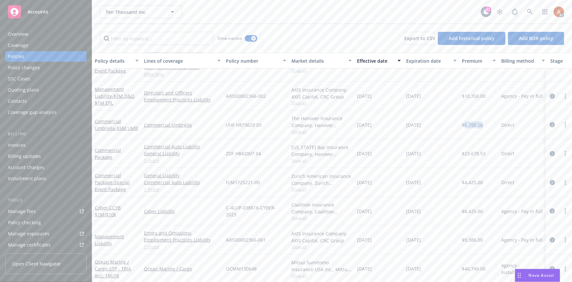
drag, startPoint x: 405, startPoint y: 125, endPoint x: 438, endPoint y: 125, distance: 32.8
click at [438, 125] on div "11/12/2024" at bounding box center [432, 125] width 56 height 29
drag, startPoint x: 144, startPoint y: 119, endPoint x: 193, endPoint y: 124, distance: 49.2
click at [193, 124] on div "Commercial Umbrella" at bounding box center [182, 125] width 82 height 29
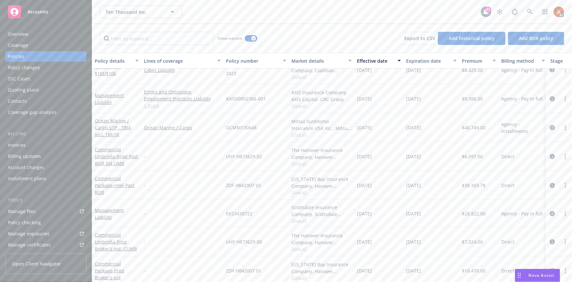
scroll to position [248, 0]
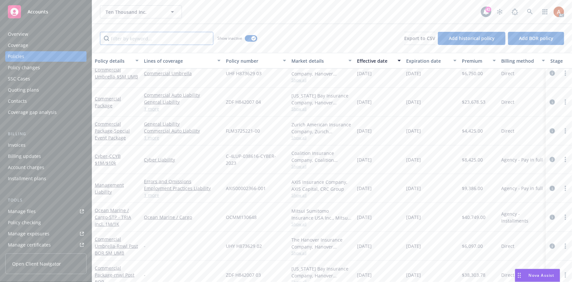
click at [124, 35] on input "Filter by keyword..." at bounding box center [156, 38] width 113 height 13
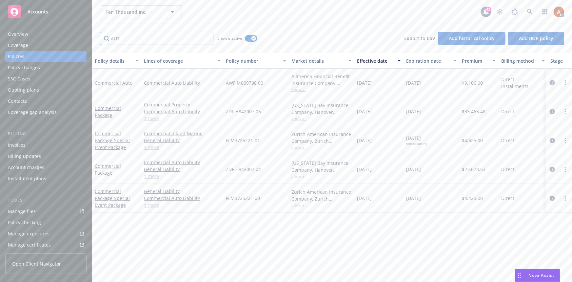
scroll to position [0, 0]
type input "AUTO"
click at [302, 207] on div "Zurich American Insurance Company, Zurich Insurance Group, Abacus Insurance Bro…" at bounding box center [322, 198] width 66 height 29
click at [301, 206] on span "Show all" at bounding box center [322, 205] width 60 height 6
click at [282, 234] on div "Policy details Lines of coverage Policy number Market details Effective date Ex…" at bounding box center [332, 167] width 480 height 229
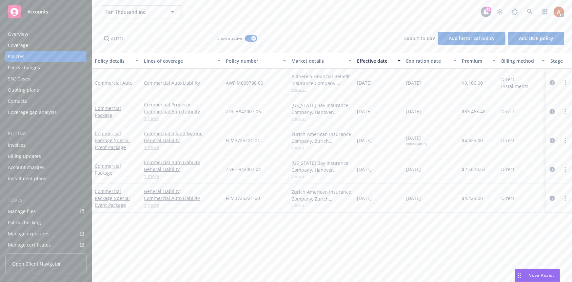
click at [157, 177] on link "1 more" at bounding box center [182, 176] width 77 height 7
click at [212, 178] on link "Commercial Property" at bounding box center [182, 176] width 77 height 7
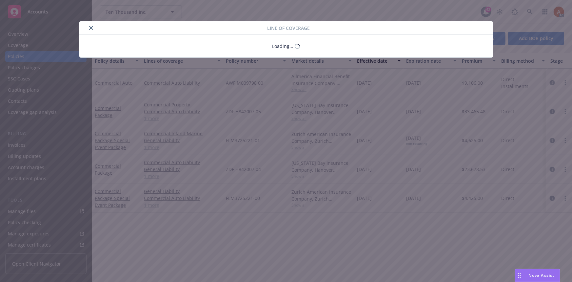
click at [551, 172] on div "Line of coverage Loading..." at bounding box center [286, 141] width 572 height 282
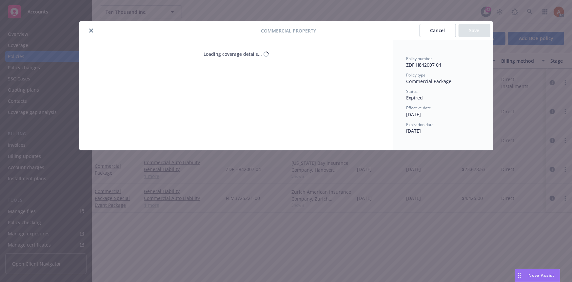
click at [92, 30] on icon "close" at bounding box center [91, 31] width 4 height 4
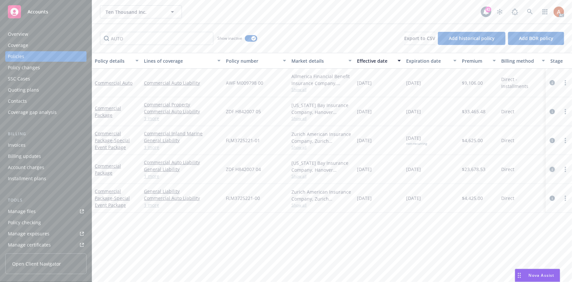
click at [554, 169] on icon "circleInformation" at bounding box center [552, 169] width 5 height 5
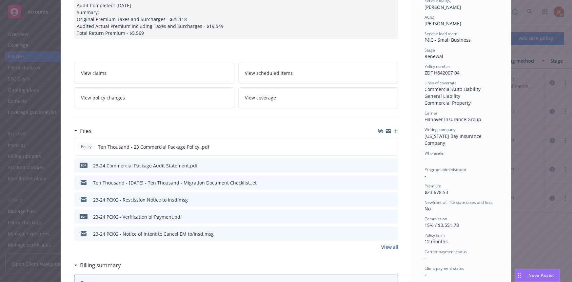
scroll to position [149, 0]
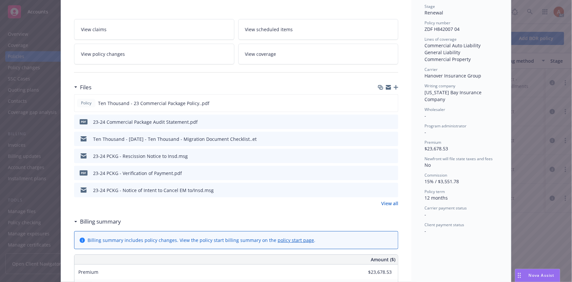
click at [387, 203] on link "View all" at bounding box center [389, 203] width 17 height 7
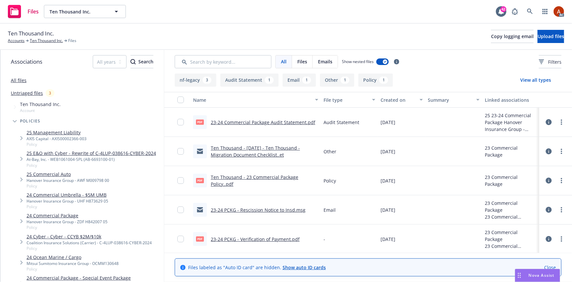
click at [375, 86] on button "Policy 1" at bounding box center [376, 79] width 35 height 13
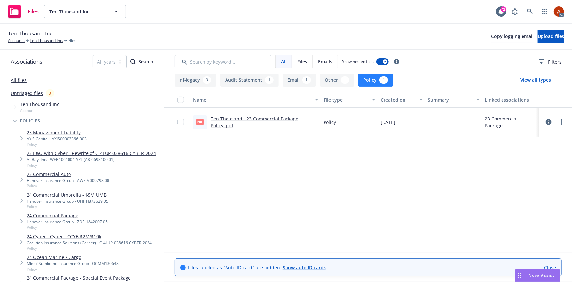
click at [254, 118] on link "Ten Thousand - 23 Commercial Package Policy..pdf" at bounding box center [255, 121] width 88 height 13
click at [43, 42] on link "Ten Thousand Inc." at bounding box center [46, 41] width 33 height 6
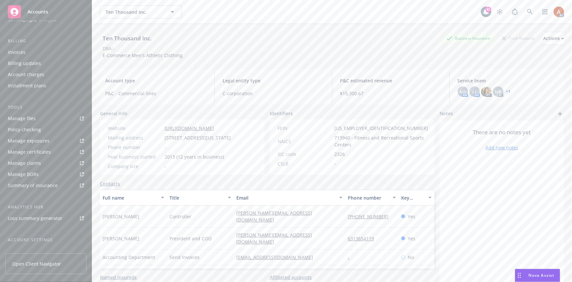
scroll to position [145, 0]
click at [20, 200] on div "Service team" at bounding box center [22, 198] width 28 height 10
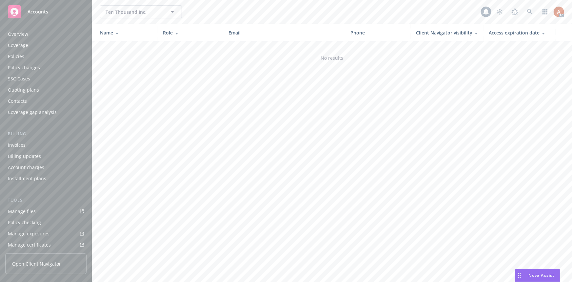
scroll to position [145, 0]
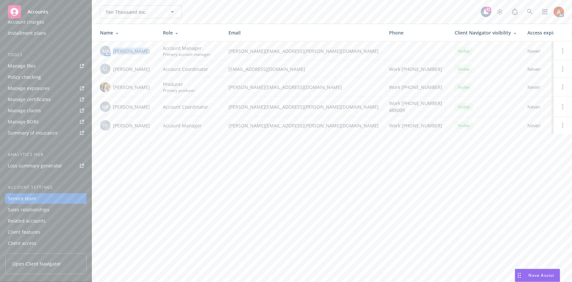
drag, startPoint x: 114, startPoint y: 49, endPoint x: 150, endPoint y: 50, distance: 36.1
click at [150, 50] on div "AO AM [PERSON_NAME]" at bounding box center [126, 51] width 52 height 10
copy span "[PERSON_NAME]"
drag, startPoint x: 229, startPoint y: 49, endPoint x: 299, endPoint y: 51, distance: 70.6
click at [299, 51] on span "[PERSON_NAME][EMAIL_ADDRESS][PERSON_NAME][DOMAIN_NAME]" at bounding box center [304, 51] width 150 height 7
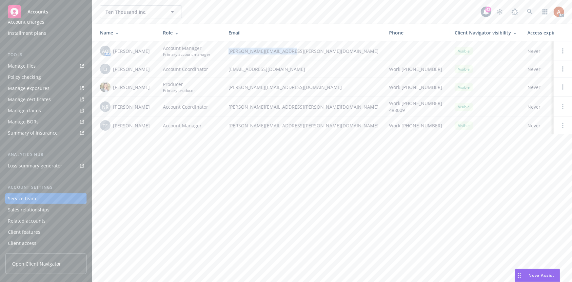
copy span "[PERSON_NAME][EMAIL_ADDRESS][PERSON_NAME][DOMAIN_NAME]"
drag, startPoint x: 113, startPoint y: 86, endPoint x: 155, endPoint y: 87, distance: 42.3
click at [155, 87] on td "[PERSON_NAME]" at bounding box center [125, 86] width 66 height 19
copy span "[PERSON_NAME]"
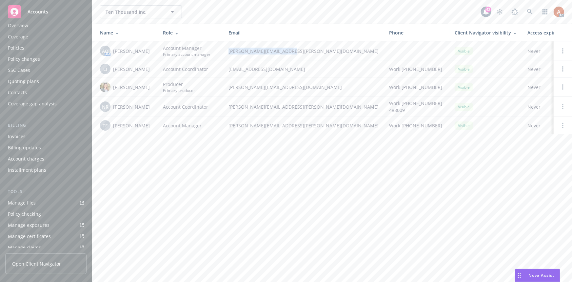
scroll to position [0, 0]
click at [16, 57] on div "Policies" at bounding box center [16, 56] width 16 height 10
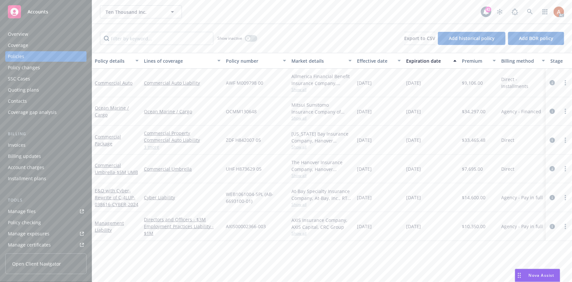
click at [157, 147] on link "1 more" at bounding box center [182, 146] width 77 height 7
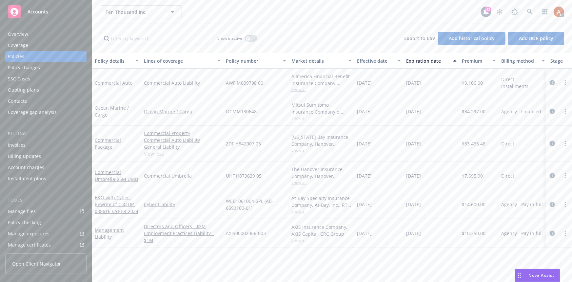
click at [555, 143] on icon "circleInformation" at bounding box center [552, 143] width 5 height 5
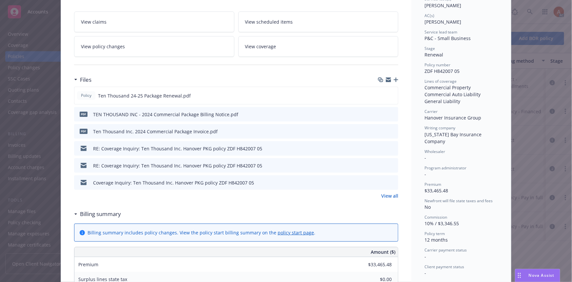
scroll to position [119, 0]
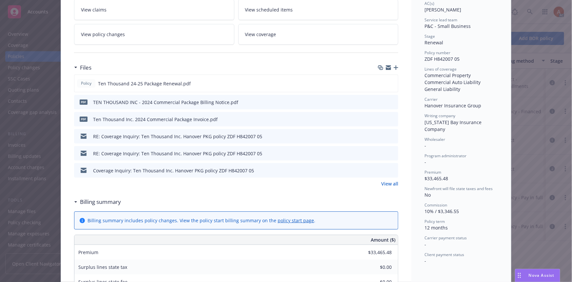
click at [386, 184] on link "View all" at bounding box center [389, 183] width 17 height 7
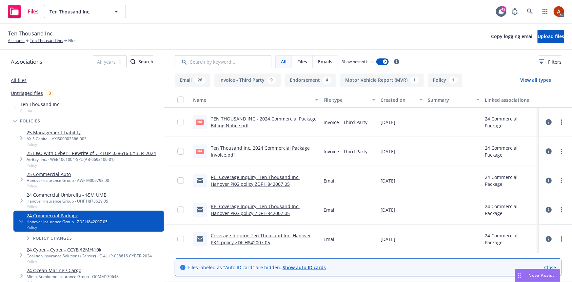
click at [316, 85] on button "Endorsement 4" at bounding box center [310, 79] width 51 height 13
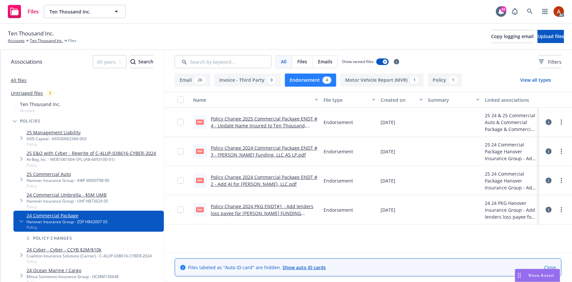
click at [548, 121] on icon at bounding box center [549, 122] width 6 height 6
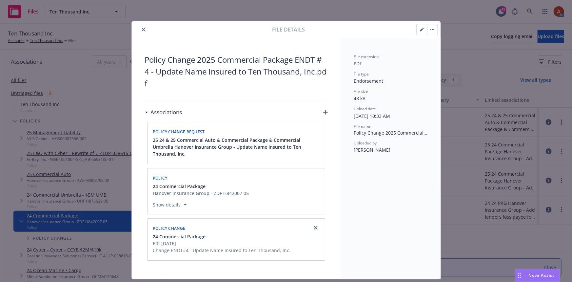
click at [458, 79] on div "File details Policy Change 2025 Commercial Package ENDT # 4 - Update Name Insur…" at bounding box center [286, 141] width 572 height 282
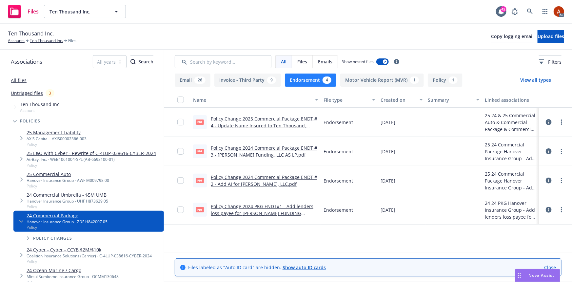
click at [237, 119] on link "Policy Change 2025 Commercial Package ENDT # 4 - Update Name Insured to Ten Tho…" at bounding box center [264, 125] width 107 height 20
click at [547, 121] on icon at bounding box center [549, 122] width 6 height 6
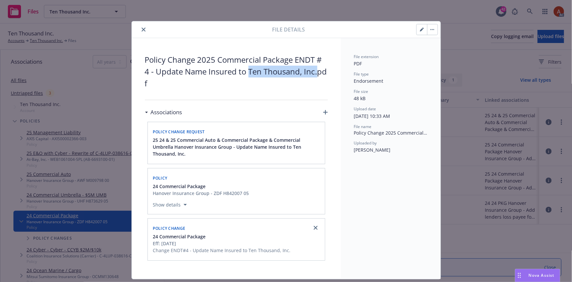
drag, startPoint x: 248, startPoint y: 72, endPoint x: 315, endPoint y: 77, distance: 66.7
click at [315, 77] on span "Policy Change 2025 Commercial Package ENDT # 4 - Update Name Insured to Ten Tho…" at bounding box center [236, 71] width 183 height 35
copy span "Ten Thousand, Inc."
click at [140, 27] on button "close" at bounding box center [144, 30] width 8 height 8
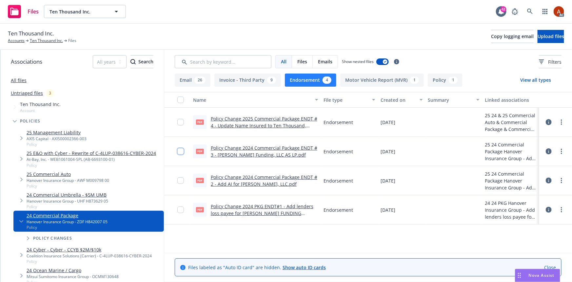
click at [180, 152] on input "checkbox" at bounding box center [180, 151] width 7 height 7
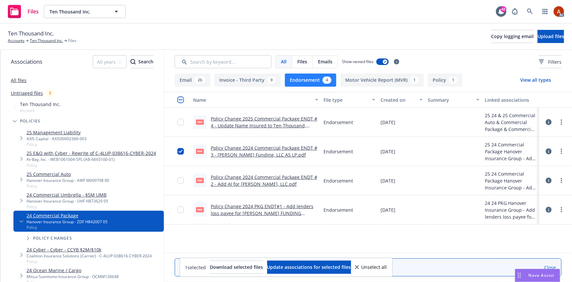
click at [550, 152] on icon at bounding box center [549, 151] width 6 height 6
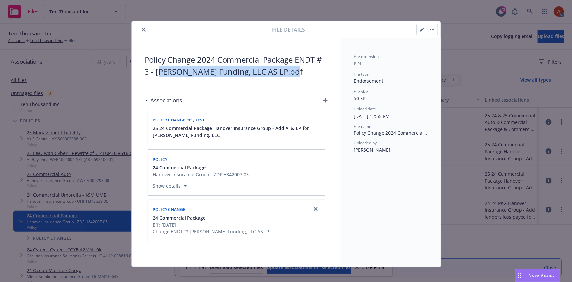
drag, startPoint x: 159, startPoint y: 70, endPoint x: 300, endPoint y: 74, distance: 141.8
click at [300, 74] on span "Policy Change 2024 Commercial Package ENDT # 3 - Amend Dwight Funding, LLC AS L…" at bounding box center [236, 66] width 183 height 24
click at [142, 28] on icon "close" at bounding box center [144, 30] width 4 height 4
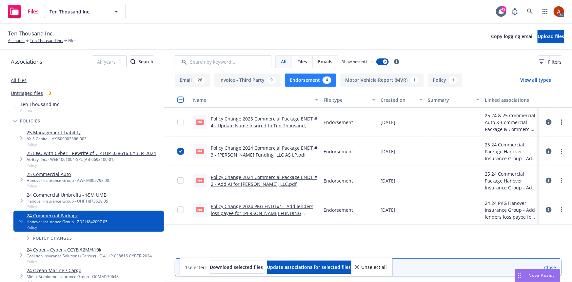
click at [246, 149] on link "Policy Change 2024 Commercial Package ENDT # 3 - Amend Dwight Funding, LLC AS L…" at bounding box center [264, 151] width 107 height 13
click at [550, 150] on icon at bounding box center [549, 151] width 6 height 6
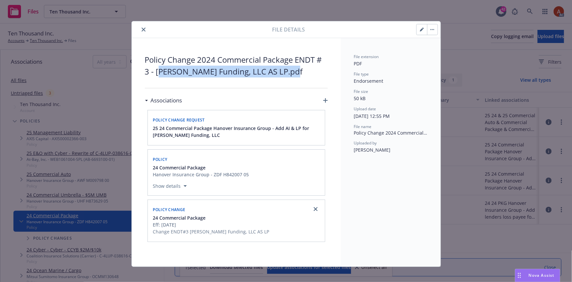
drag, startPoint x: 157, startPoint y: 71, endPoint x: 301, endPoint y: 73, distance: 144.4
click at [301, 73] on span "Policy Change 2024 Commercial Package ENDT # 3 - Amend Dwight Funding, LLC AS L…" at bounding box center [236, 66] width 183 height 24
click at [142, 29] on icon "close" at bounding box center [144, 30] width 4 height 4
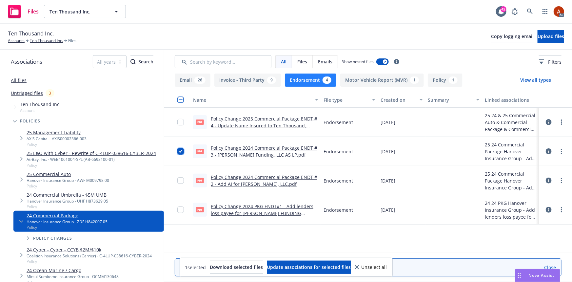
click at [181, 150] on input "checkbox" at bounding box center [180, 151] width 7 height 7
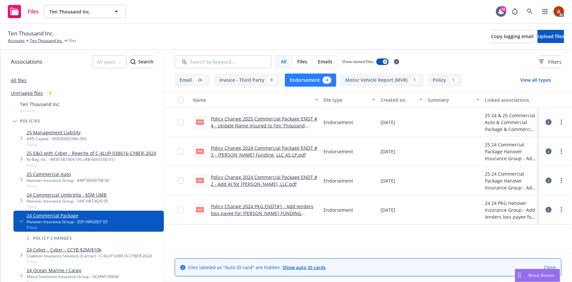
click at [548, 209] on icon at bounding box center [549, 210] width 6 height 6
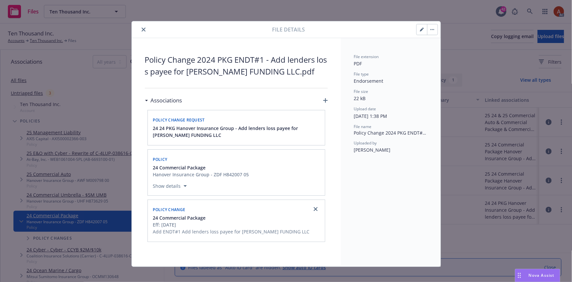
click at [140, 26] on button "close" at bounding box center [144, 30] width 8 height 8
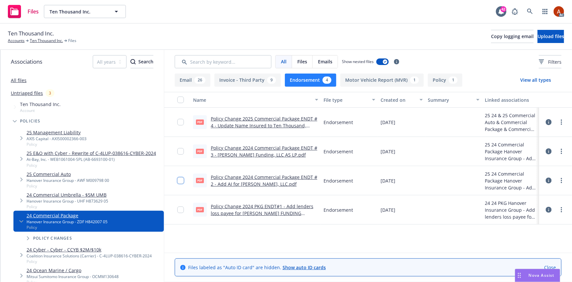
click at [181, 182] on input "checkbox" at bounding box center [180, 180] width 7 height 7
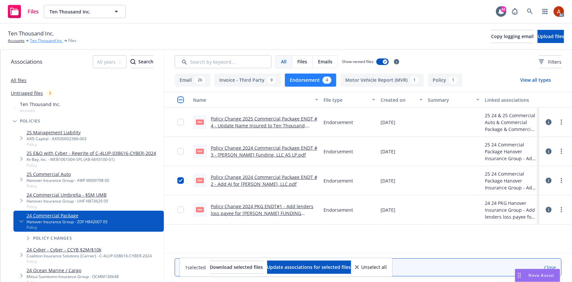
click at [48, 39] on link "Ten Thousand Inc." at bounding box center [46, 41] width 33 height 6
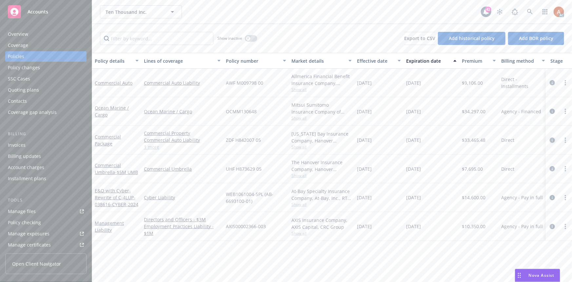
click at [552, 140] on icon "circleInformation" at bounding box center [552, 139] width 5 height 5
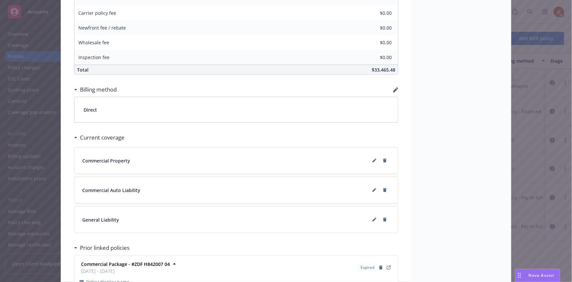
scroll to position [477, 0]
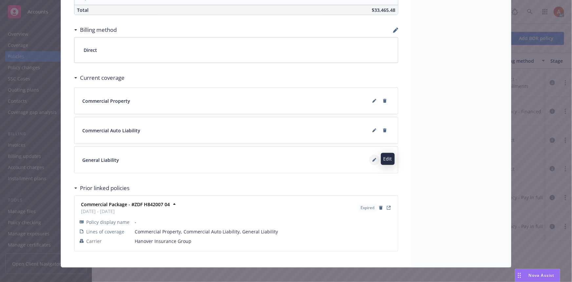
click at [373, 159] on icon at bounding box center [374, 160] width 3 height 3
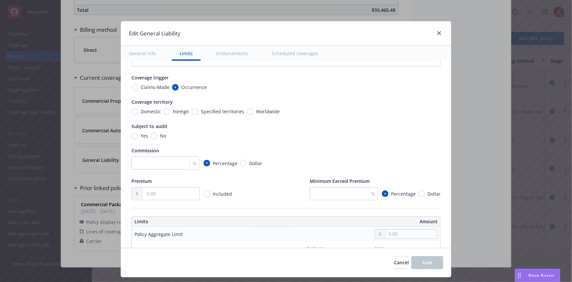
scroll to position [0, 0]
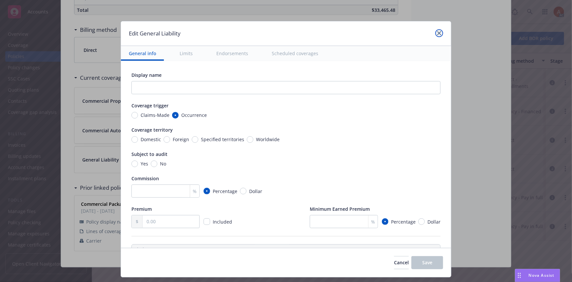
click at [440, 31] on icon "close" at bounding box center [440, 33] width 4 height 4
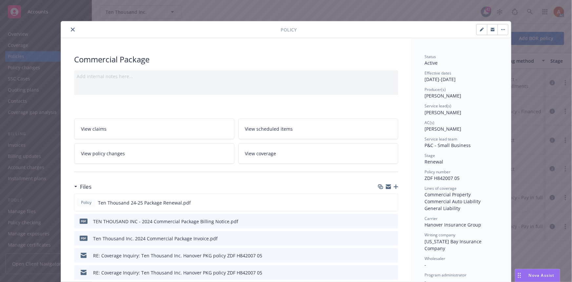
click at [69, 28] on button "close" at bounding box center [73, 30] width 8 height 8
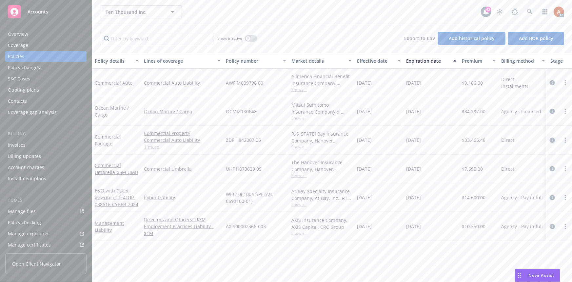
click at [552, 138] on icon "circleInformation" at bounding box center [552, 139] width 5 height 5
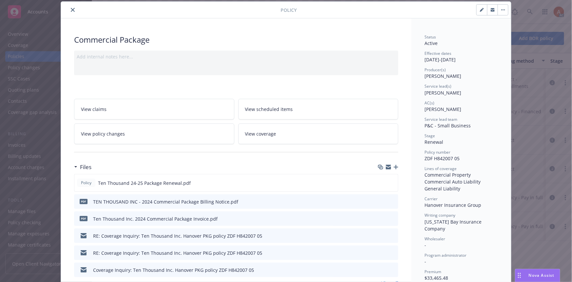
scroll to position [89, 0]
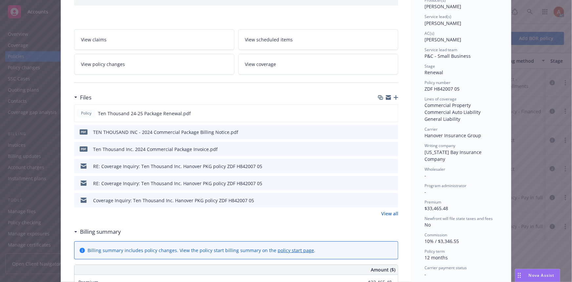
click at [386, 214] on link "View all" at bounding box center [389, 213] width 17 height 7
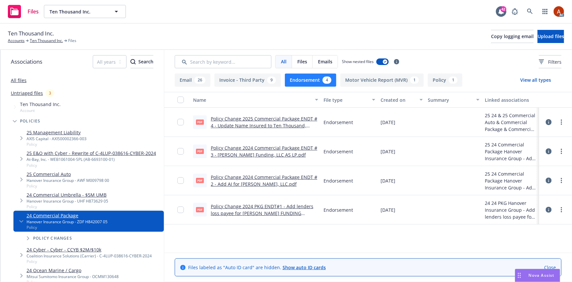
click at [550, 181] on icon at bounding box center [549, 180] width 6 height 6
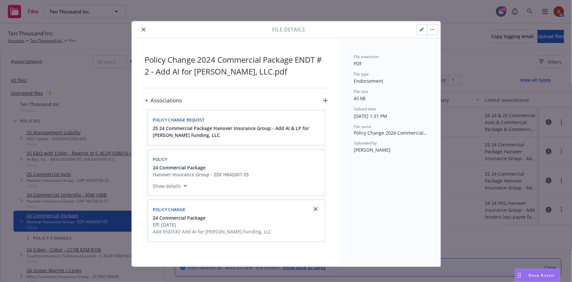
click at [140, 27] on button "close" at bounding box center [144, 30] width 8 height 8
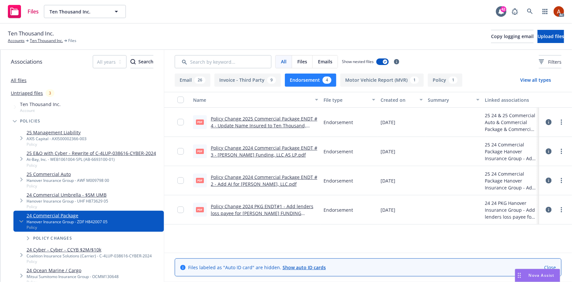
click at [239, 177] on link "Policy Change 2024 Commercial Package ENDT # 2 - Add AI for Dwight Funding, LLC…" at bounding box center [264, 180] width 107 height 13
click at [549, 207] on icon at bounding box center [549, 210] width 6 height 6
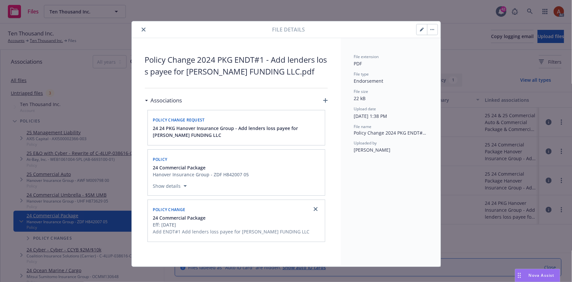
click at [142, 29] on icon "close" at bounding box center [144, 30] width 4 height 4
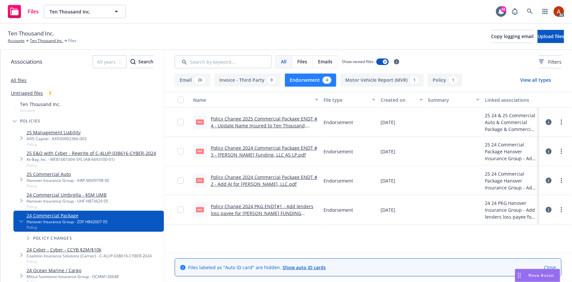
click at [257, 207] on link "Policy Change 2024 PKG ENDT#1 - Add lenders loss payee for DWIGHT FUNDING LLC.p…" at bounding box center [262, 213] width 103 height 20
click at [50, 42] on link "Ten Thousand Inc." at bounding box center [46, 41] width 33 height 6
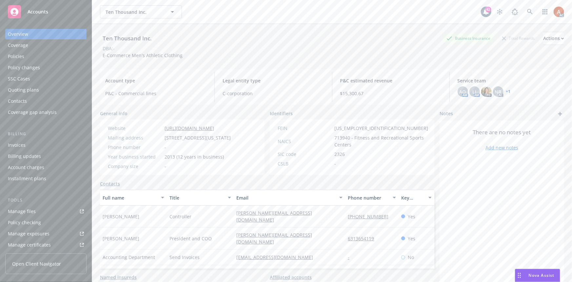
click at [24, 57] on div "Policies" at bounding box center [46, 56] width 76 height 10
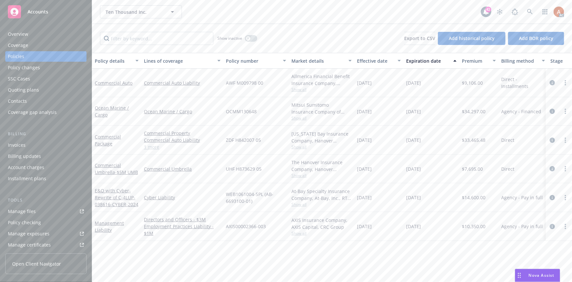
click at [151, 145] on link "1 more" at bounding box center [182, 146] width 77 height 7
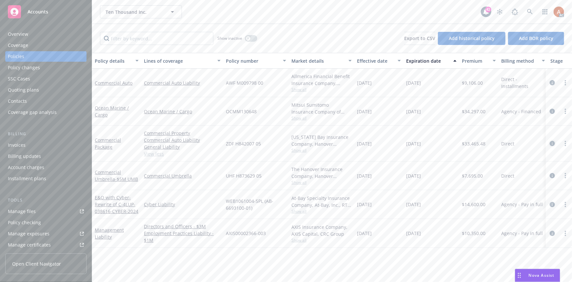
click at [554, 142] on icon "circleInformation" at bounding box center [552, 143] width 5 height 5
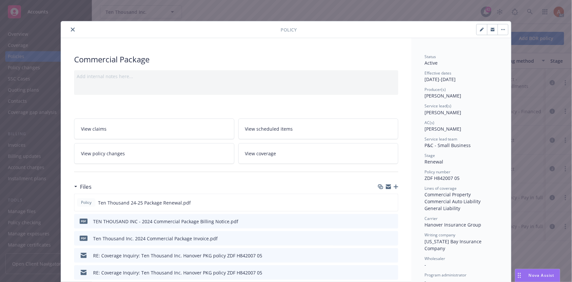
click at [109, 155] on span "View policy changes" at bounding box center [103, 153] width 44 height 7
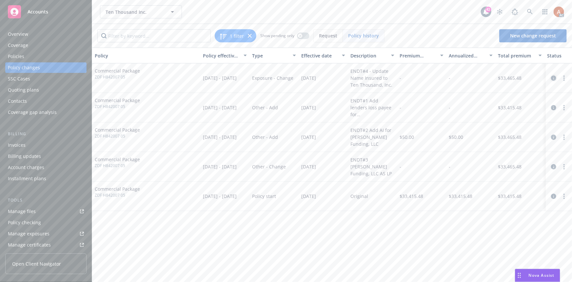
click at [555, 78] on icon "circleInformation" at bounding box center [553, 77] width 5 height 5
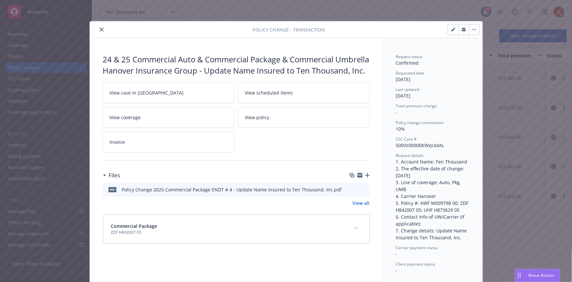
click at [118, 96] on span "View case in [GEOGRAPHIC_DATA]" at bounding box center [147, 92] width 74 height 7
click at [98, 26] on button "close" at bounding box center [102, 30] width 8 height 8
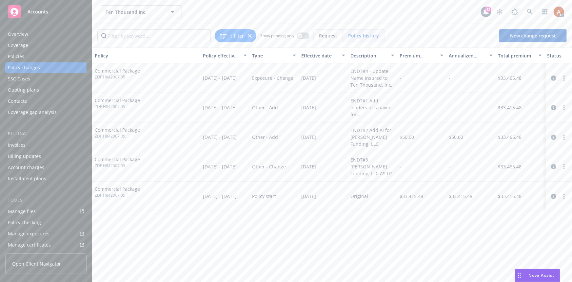
click at [20, 58] on div "Policies" at bounding box center [16, 56] width 16 height 10
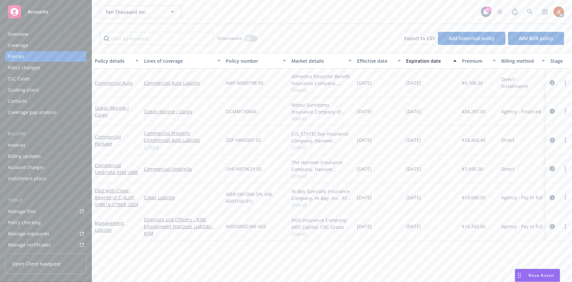
click at [550, 169] on icon "circleInformation" at bounding box center [552, 168] width 5 height 5
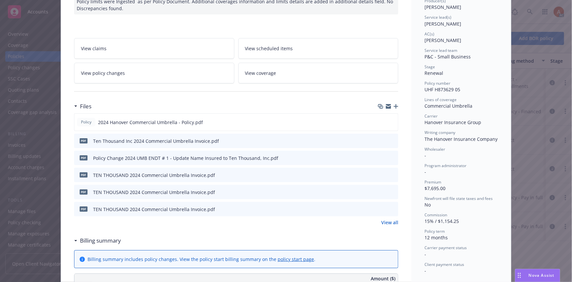
scroll to position [89, 0]
click at [388, 222] on link "View all" at bounding box center [389, 221] width 17 height 7
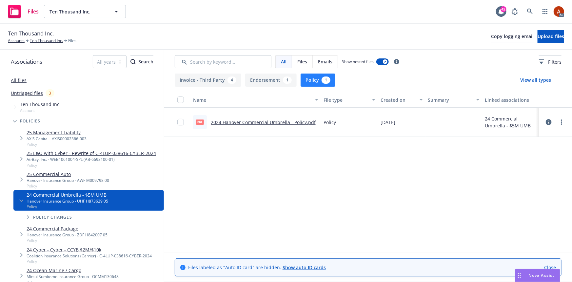
click at [266, 82] on button "Endorsement 1" at bounding box center [270, 79] width 51 height 13
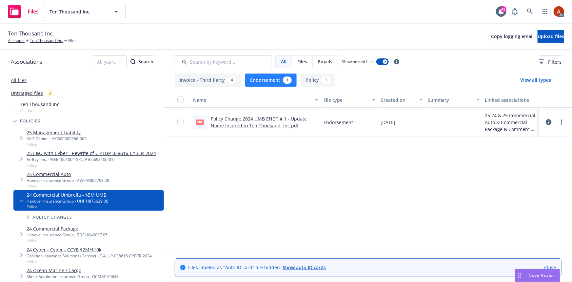
click at [256, 118] on link "Policy Change 2024 UMB ENDT # 1 - Update Name Insured to Ten Thousand, Inc.pdf" at bounding box center [259, 121] width 96 height 13
click at [309, 86] on button "Policy 1" at bounding box center [318, 79] width 35 height 13
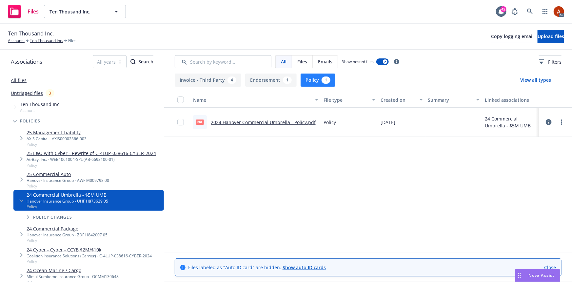
click at [241, 123] on link "2024 Hanover Commercial Umbrella - Policy.pdf" at bounding box center [263, 122] width 105 height 6
click at [45, 40] on link "Ten Thousand Inc." at bounding box center [46, 41] width 33 height 6
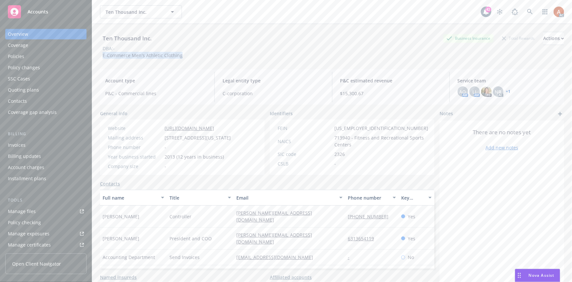
drag, startPoint x: 103, startPoint y: 56, endPoint x: 184, endPoint y: 60, distance: 81.4
click at [184, 60] on div "Ten Thousand Inc. Business Insurance Total Rewards Actions DBA: - E-Commerce Me…" at bounding box center [332, 44] width 464 height 40
copy span "E-Commerce Men's Athletic Clothing"
click at [171, 160] on span "2013 (12 years in business)" at bounding box center [194, 156] width 59 height 7
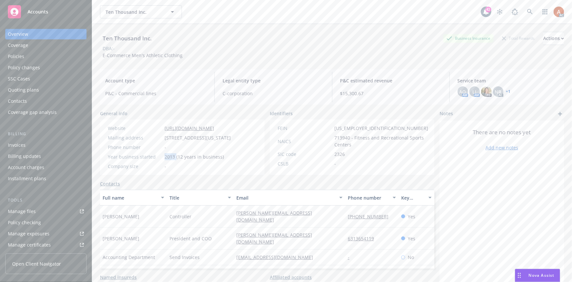
copy span "2013"
click at [328, 175] on div "FEIN [US_EMPLOYER_IDENTIFICATION_NUMBER] NAICS 713940 - Fitness and Recreationa…" at bounding box center [353, 146] width 166 height 55
click at [26, 89] on div "Quoting plans" at bounding box center [23, 90] width 31 height 10
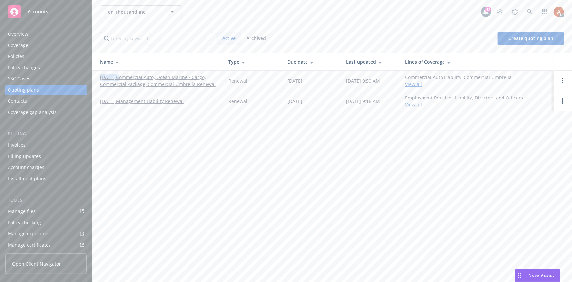
drag, startPoint x: 98, startPoint y: 75, endPoint x: 118, endPoint y: 78, distance: 20.2
click at [118, 78] on td "[DATE] Commercial Auto, Ocean Marine / Cargo, Commercial Package, Commercial Um…" at bounding box center [157, 81] width 131 height 20
copy link "[DATE]"
click at [15, 57] on div "Policies" at bounding box center [16, 56] width 16 height 10
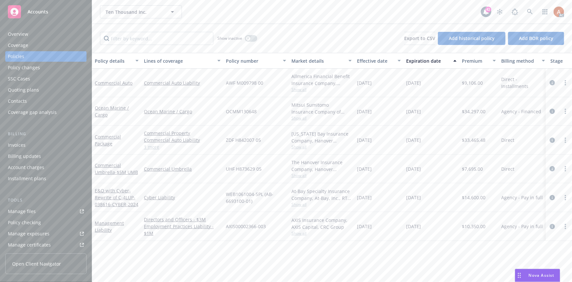
click at [20, 35] on div "Overview" at bounding box center [18, 34] width 20 height 10
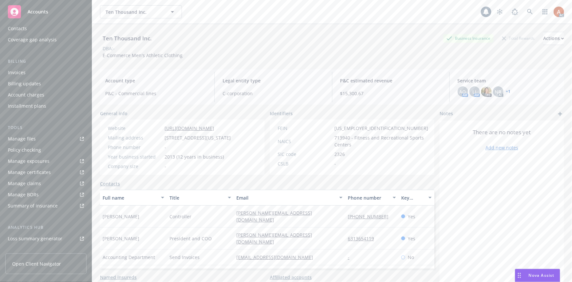
scroll to position [145, 0]
click at [29, 197] on div "Service team" at bounding box center [22, 198] width 28 height 10
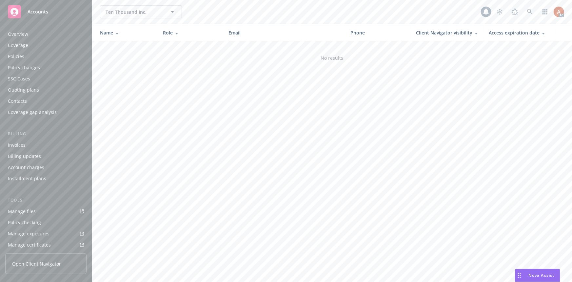
scroll to position [145, 0]
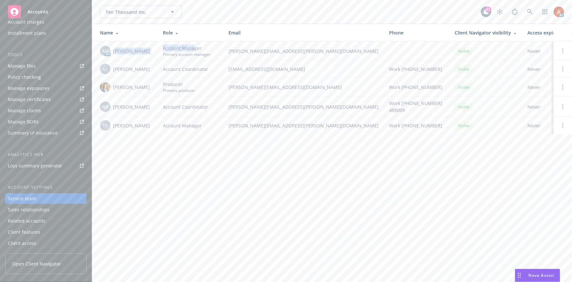
drag, startPoint x: 116, startPoint y: 51, endPoint x: 192, endPoint y: 49, distance: 75.8
click at [192, 49] on tr "AO AM [PERSON_NAME] Account Manager Primary account manager [PERSON_NAME][EMAIL…" at bounding box center [352, 50] width 521 height 19
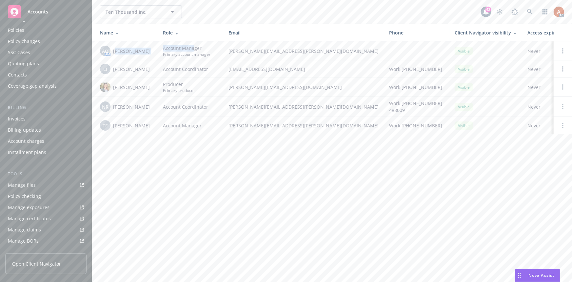
scroll to position [0, 0]
click at [17, 33] on div "Overview" at bounding box center [18, 34] width 20 height 10
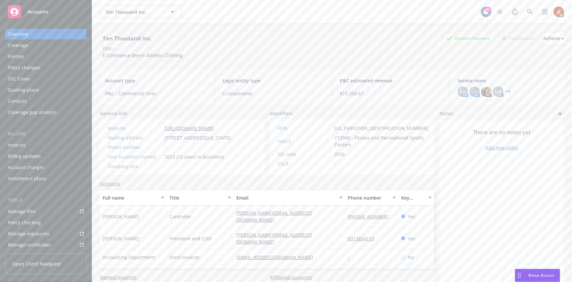
drag, startPoint x: 160, startPoint y: 126, endPoint x: 223, endPoint y: 123, distance: 62.7
click at [223, 123] on div "Website [URL][DOMAIN_NAME] Mailing address [STREET_ADDRESS][US_STATE] Phone num…" at bounding box center [169, 146] width 139 height 55
click at [310, 152] on div "SIC code" at bounding box center [305, 154] width 54 height 7
click at [17, 57] on div "Policies" at bounding box center [16, 56] width 16 height 10
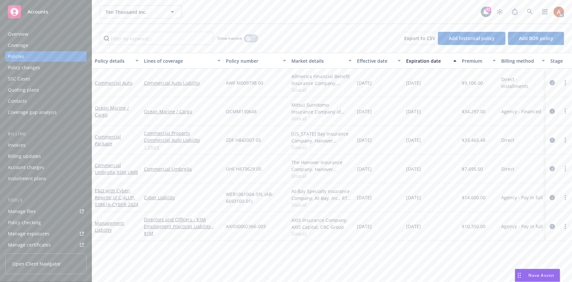
click at [251, 39] on button "button" at bounding box center [251, 38] width 12 height 7
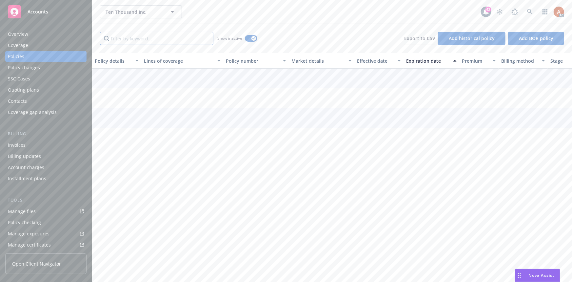
click at [155, 39] on input "Filter by keyword..." at bounding box center [156, 38] width 113 height 13
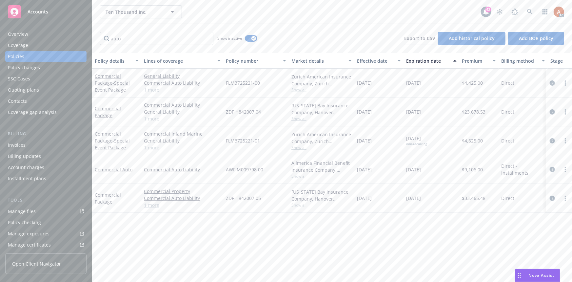
click at [371, 58] on div "Effective date" at bounding box center [375, 60] width 37 height 7
drag, startPoint x: 361, startPoint y: 84, endPoint x: 374, endPoint y: 83, distance: 12.5
click at [372, 83] on span "[DATE]" at bounding box center [364, 82] width 15 height 7
drag, startPoint x: 362, startPoint y: 112, endPoint x: 418, endPoint y: 111, distance: 56.1
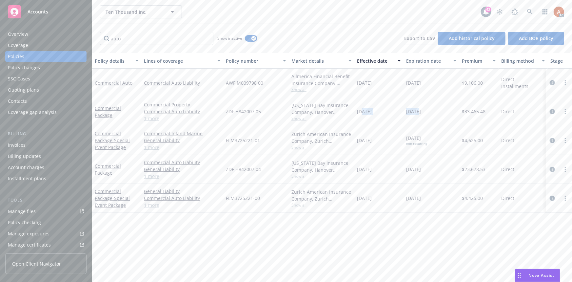
click at [418, 111] on div "Commercial Package Commercial Property Commercial Auto Liability General Liabil…" at bounding box center [408, 111] width 633 height 29
drag, startPoint x: 360, startPoint y: 169, endPoint x: 435, endPoint y: 168, distance: 74.5
click at [435, 168] on div "Commercial Package Commercial Auto Liability General Liability Commercial Prope…" at bounding box center [408, 169] width 633 height 29
drag, startPoint x: 124, startPoint y: 38, endPoint x: 82, endPoint y: 34, distance: 42.5
click at [81, 35] on div "Accounts Overview Coverage Policies Policy changes SSC Cases Quoting plans Cont…" at bounding box center [286, 141] width 572 height 282
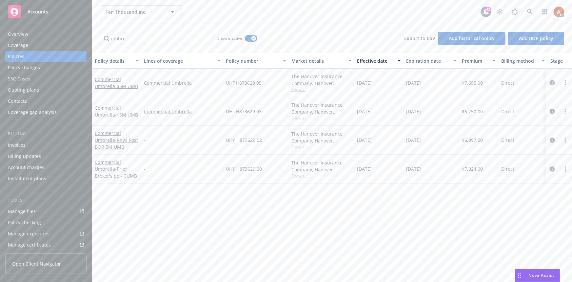
drag, startPoint x: 364, startPoint y: 142, endPoint x: 441, endPoint y: 143, distance: 76.8
click at [441, 143] on div "Commercial Umbrella - Rnwl Post BOR 5M UMB - UHY H873629 02 The Hanover Insuran…" at bounding box center [408, 140] width 633 height 29
click at [407, 222] on div "Policy details Lines of coverage Policy number Market details Effective date Ex…" at bounding box center [332, 167] width 480 height 229
drag, startPoint x: 225, startPoint y: 140, endPoint x: 265, endPoint y: 140, distance: 39.4
click at [265, 140] on div "UHY H873629 02" at bounding box center [256, 140] width 66 height 29
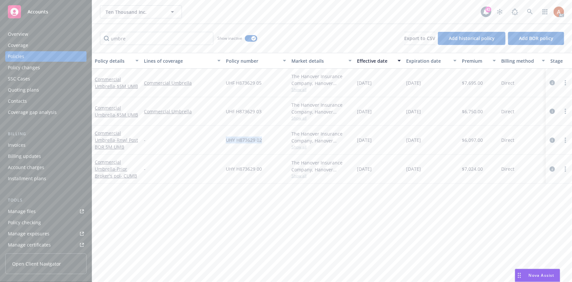
copy span "UHY H873629 02"
click at [183, 143] on div "-" at bounding box center [182, 140] width 82 height 29
click at [296, 149] on span "Show all" at bounding box center [322, 147] width 60 height 6
drag, startPoint x: 223, startPoint y: 182, endPoint x: 295, endPoint y: 185, distance: 71.9
click at [295, 185] on div "Writing company The Hanover Insurance Company Carrier Hanover Insurance Group P…" at bounding box center [285, 189] width 131 height 73
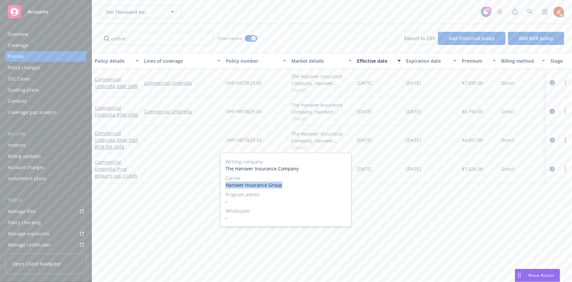
copy span "Hanover Insurance Group"
drag, startPoint x: 421, startPoint y: 193, endPoint x: 425, endPoint y: 167, distance: 25.9
click at [421, 190] on div "Policy details Lines of coverage Policy number Market details Effective date Ex…" at bounding box center [332, 167] width 480 height 229
click at [473, 138] on span "$6,097.00" at bounding box center [472, 139] width 21 height 7
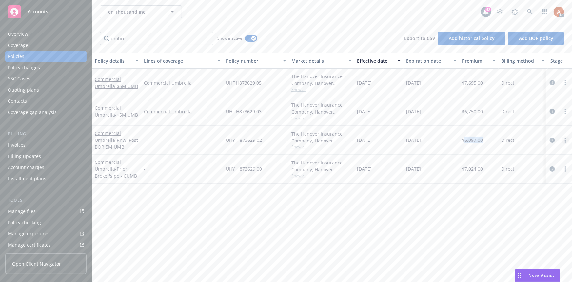
copy span "6,097.00"
drag, startPoint x: 357, startPoint y: 140, endPoint x: 390, endPoint y: 140, distance: 33.8
click at [390, 140] on div "[DATE]" at bounding box center [379, 140] width 49 height 29
copy span "[DATE]"
click at [426, 161] on div "[DATE]" at bounding box center [432, 168] width 56 height 29
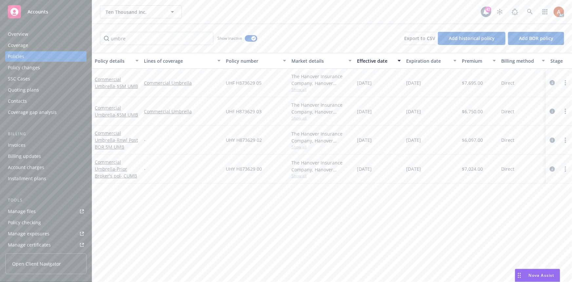
drag, startPoint x: 413, startPoint y: 139, endPoint x: 454, endPoint y: 141, distance: 41.0
click at [454, 141] on div "[DATE]" at bounding box center [432, 140] width 56 height 29
copy span "[DATE]"
drag, startPoint x: 136, startPoint y: 37, endPoint x: 72, endPoint y: 31, distance: 64.2
click at [72, 31] on div "Accounts Overview Coverage Policies Policy changes SSC Cases Quoting plans Cont…" at bounding box center [286, 141] width 572 height 282
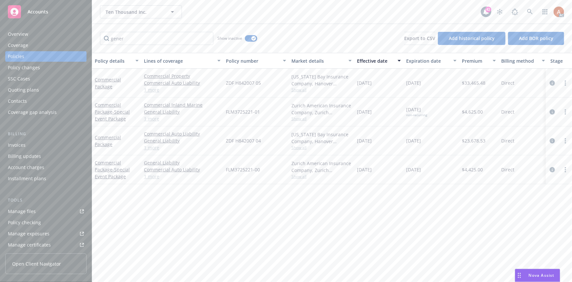
drag, startPoint x: 354, startPoint y: 140, endPoint x: 444, endPoint y: 141, distance: 90.2
click at [444, 141] on div "Commercial Package Commercial Auto Liability General Liability Commercial Prope…" at bounding box center [408, 140] width 633 height 29
drag, startPoint x: 115, startPoint y: 40, endPoint x: 85, endPoint y: 40, distance: 29.9
click at [88, 40] on div "Accounts Overview Coverage Policies Policy changes SSC Cases Quoting plans Cont…" at bounding box center [286, 141] width 572 height 282
type input "pack"
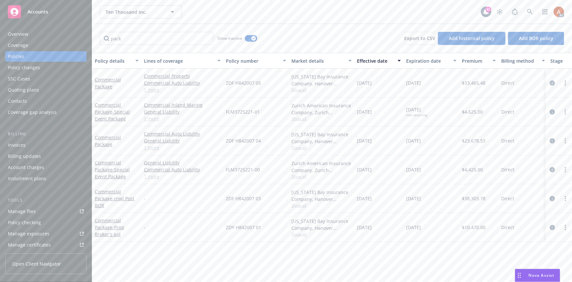
click at [301, 202] on div "[US_STATE] Bay Insurance Company, Hanover Insurance Group" at bounding box center [322, 196] width 60 height 14
click at [302, 203] on span "Show all" at bounding box center [322, 205] width 60 height 6
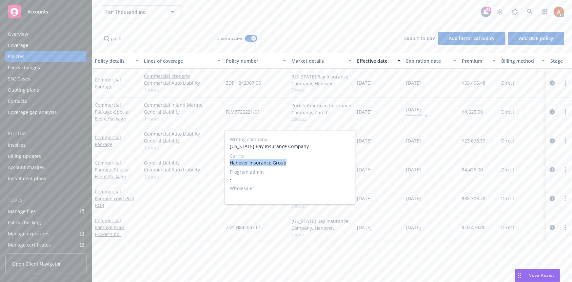
drag, startPoint x: 237, startPoint y: 162, endPoint x: 301, endPoint y: 163, distance: 64.6
click at [301, 163] on div "Writing company [US_STATE] Bay Insurance Company Carrier Hanover Insurance Grou…" at bounding box center [290, 167] width 131 height 73
copy span "Hanover Insurance Group"
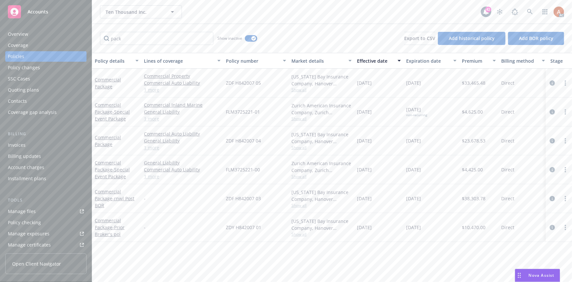
click at [194, 200] on div "-" at bounding box center [182, 198] width 82 height 29
drag, startPoint x: 224, startPoint y: 196, endPoint x: 277, endPoint y: 197, distance: 52.8
click at [277, 197] on div "ZDF H842007 03" at bounding box center [256, 198] width 66 height 29
copy span "ZDF H842007 03"
click at [469, 197] on span "$38,303.78" at bounding box center [474, 198] width 24 height 7
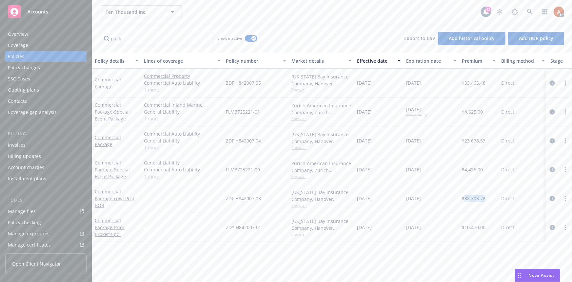
click at [469, 197] on span "$38,303.78" at bounding box center [474, 198] width 24 height 7
drag, startPoint x: 358, startPoint y: 197, endPoint x: 390, endPoint y: 197, distance: 32.5
click at [390, 197] on div "[DATE]" at bounding box center [379, 198] width 49 height 29
click at [405, 203] on div "[DATE]" at bounding box center [432, 198] width 56 height 29
drag, startPoint x: 402, startPoint y: 197, endPoint x: 436, endPoint y: 200, distance: 33.2
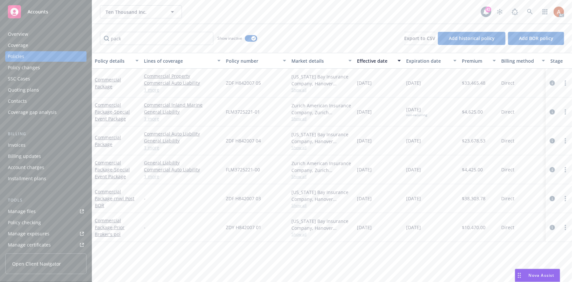
click at [436, 200] on div "Commercial Package - rnwl Post BOR - ZDF H842007 03 [US_STATE] Bay Insurance Co…" at bounding box center [408, 198] width 633 height 29
click at [385, 202] on div "[DATE]" at bounding box center [379, 198] width 49 height 29
click at [480, 199] on span "$38,303.78" at bounding box center [474, 198] width 24 height 7
